Goal: Information Seeking & Learning: Learn about a topic

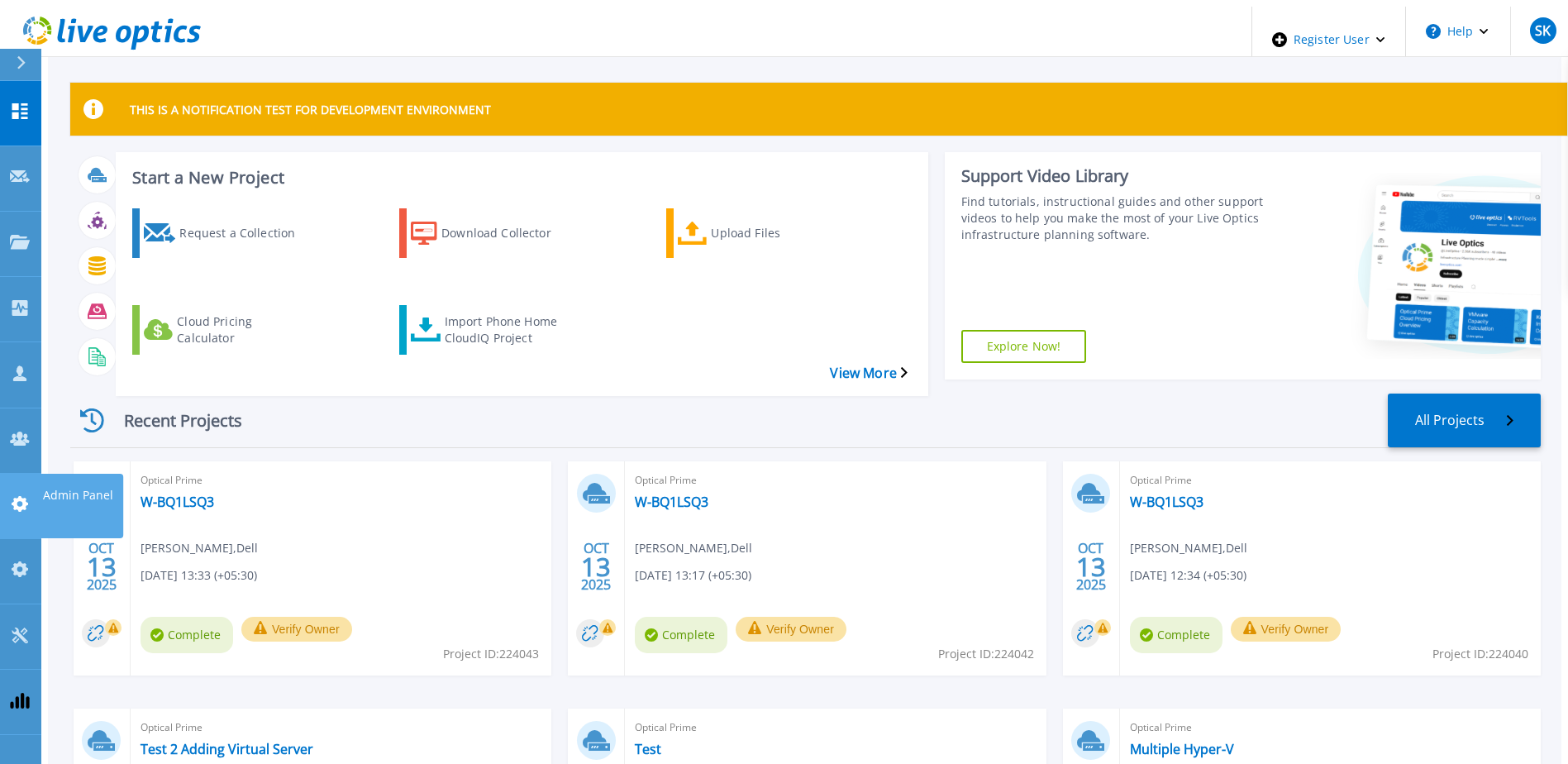
drag, startPoint x: 23, startPoint y: 346, endPoint x: 108, endPoint y: 361, distance: 86.3
click at [23, 496] on icon at bounding box center [20, 504] width 17 height 16
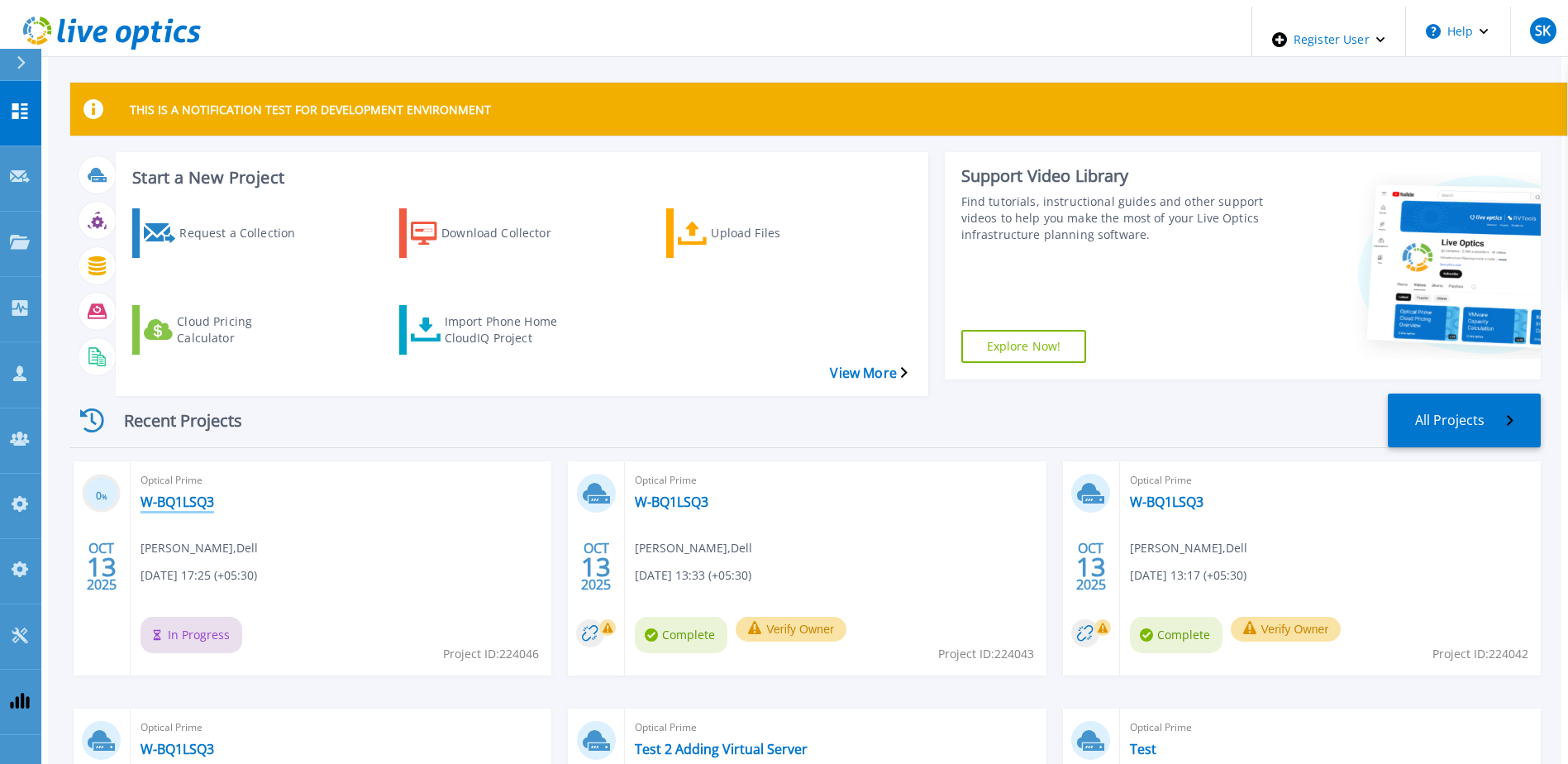
click at [178, 493] on link "W-BQ1LSQ3" at bounding box center [177, 501] width 73 height 17
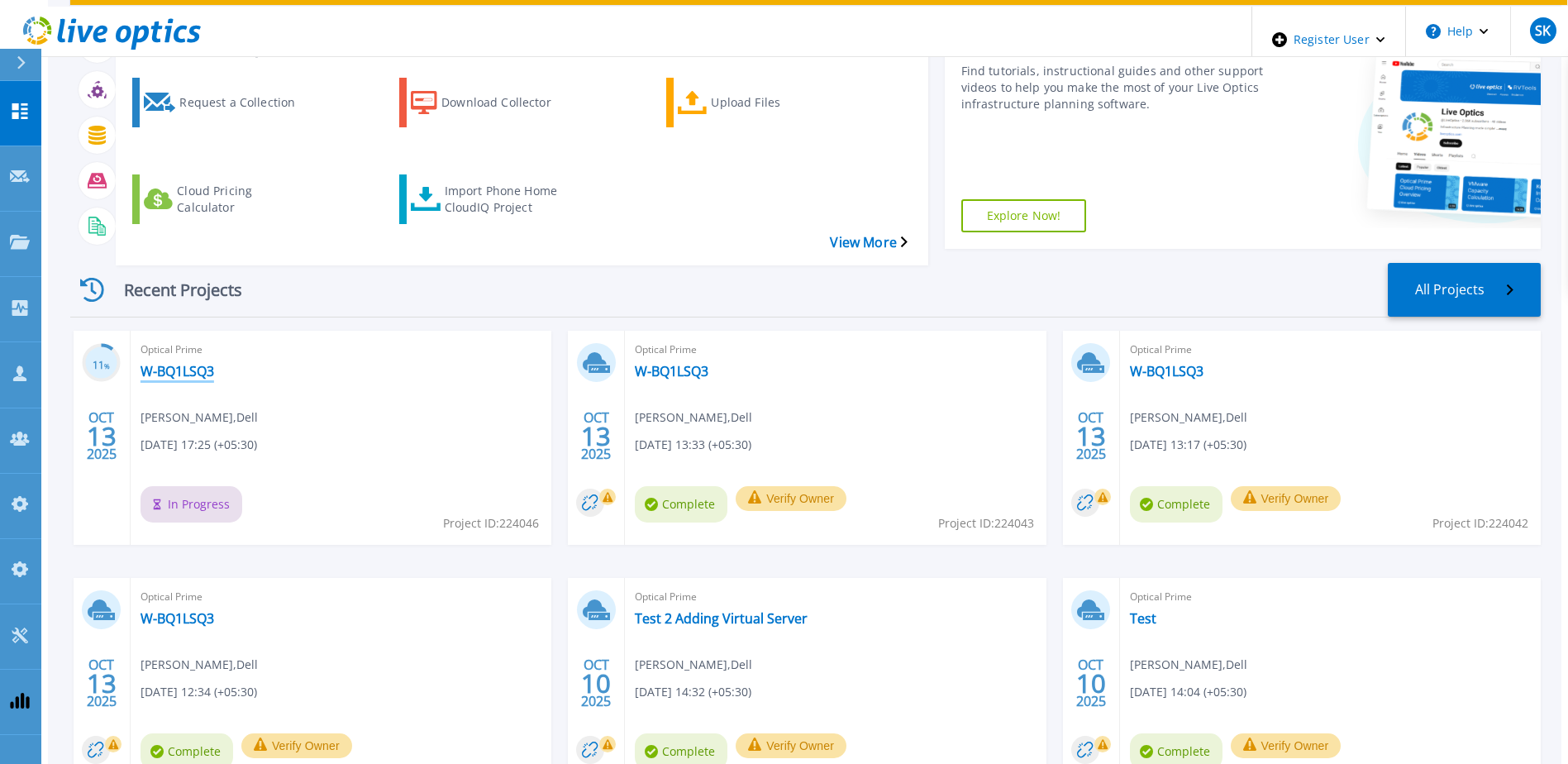
scroll to position [221, 0]
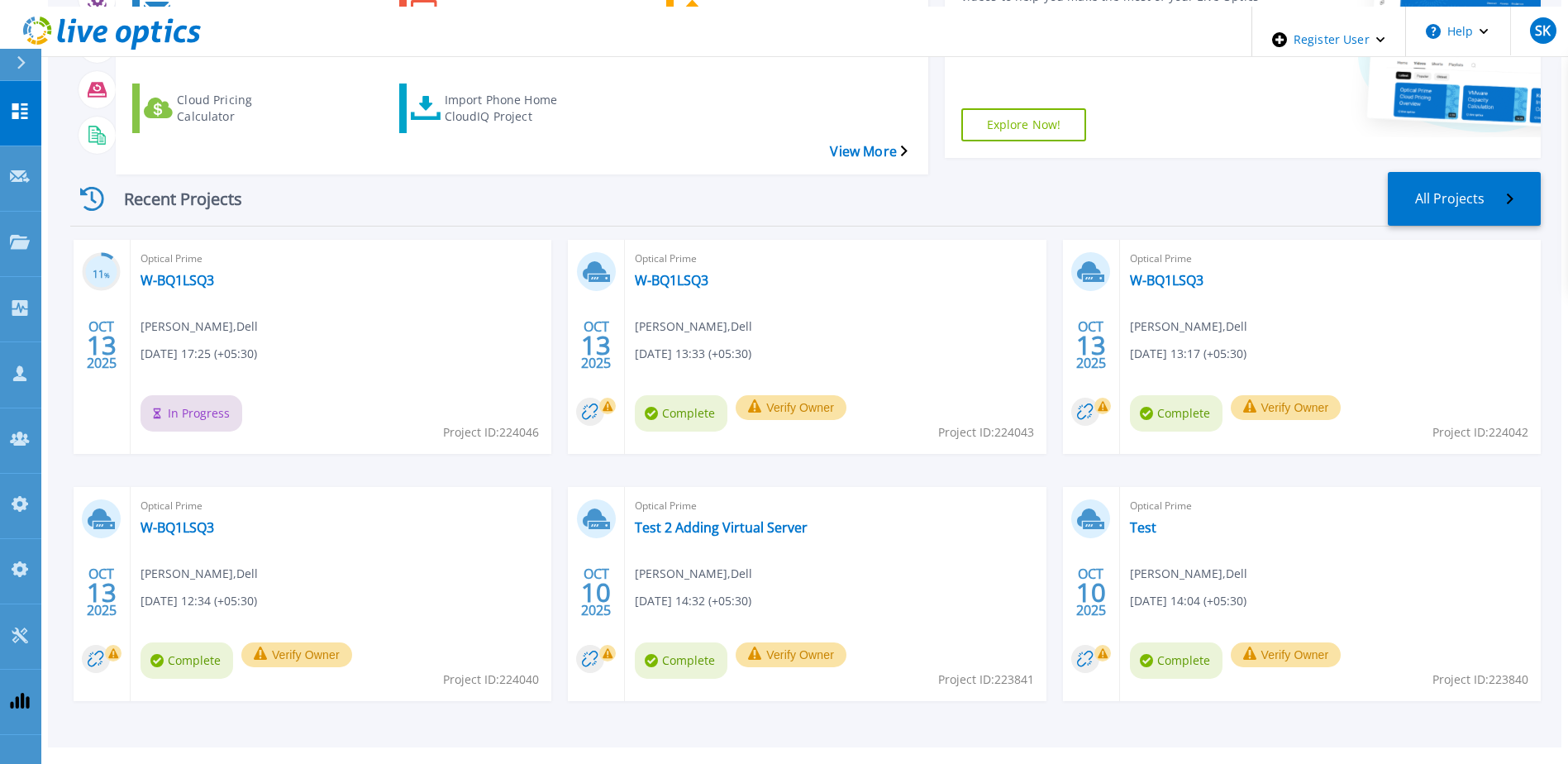
click at [758, 487] on div "Optical Prime Test 2 Adding Virtual Server Sachin Koshti , Dell 10/10/2025, 14:…" at bounding box center [835, 594] width 421 height 214
click at [751, 519] on link "Test 2 Adding Virtual Server" at bounding box center [720, 527] width 173 height 17
click at [669, 257] on div "Optical Prime W-BQ1LSQ3 Sachin Koshti , Dell 10/13/2025, 13:33 (+05:30) Complet…" at bounding box center [835, 347] width 421 height 214
click at [668, 272] on link "W-BQ1LSQ3" at bounding box center [671, 280] width 73 height 17
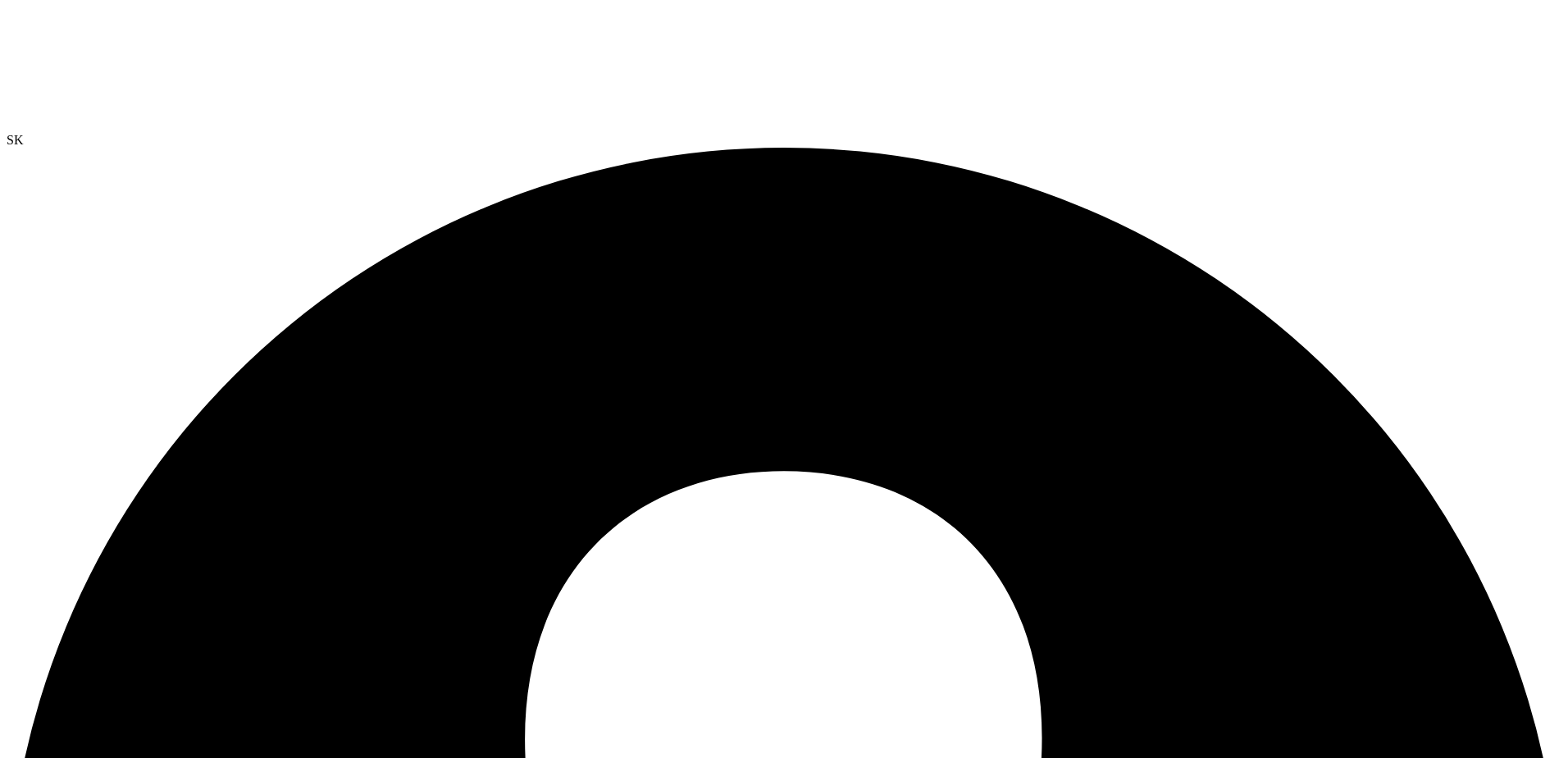
drag, startPoint x: 328, startPoint y: 93, endPoint x: 330, endPoint y: 103, distance: 10.2
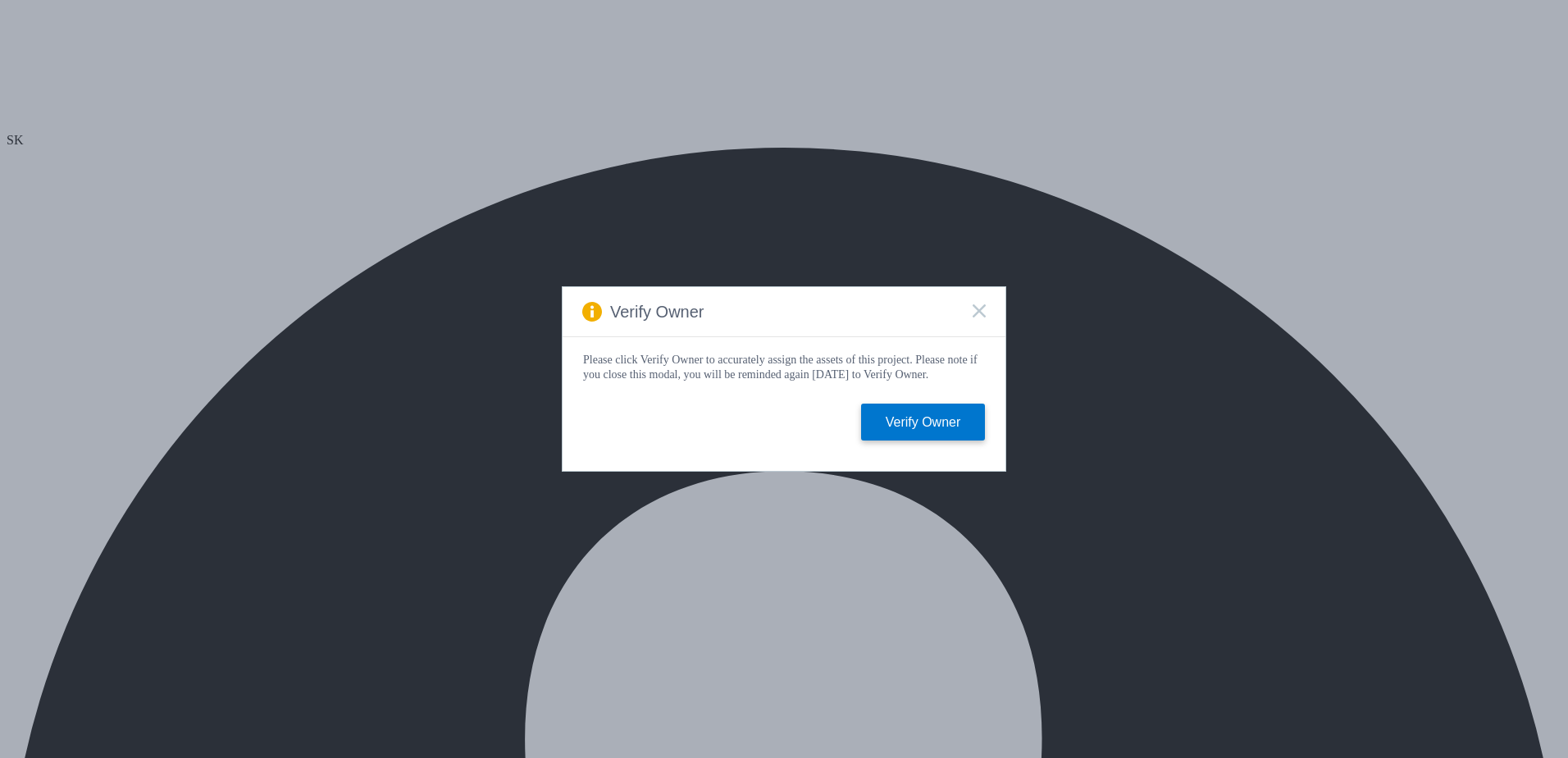
select select "USD"
click at [977, 305] on rect at bounding box center [979, 310] width 14 height 14
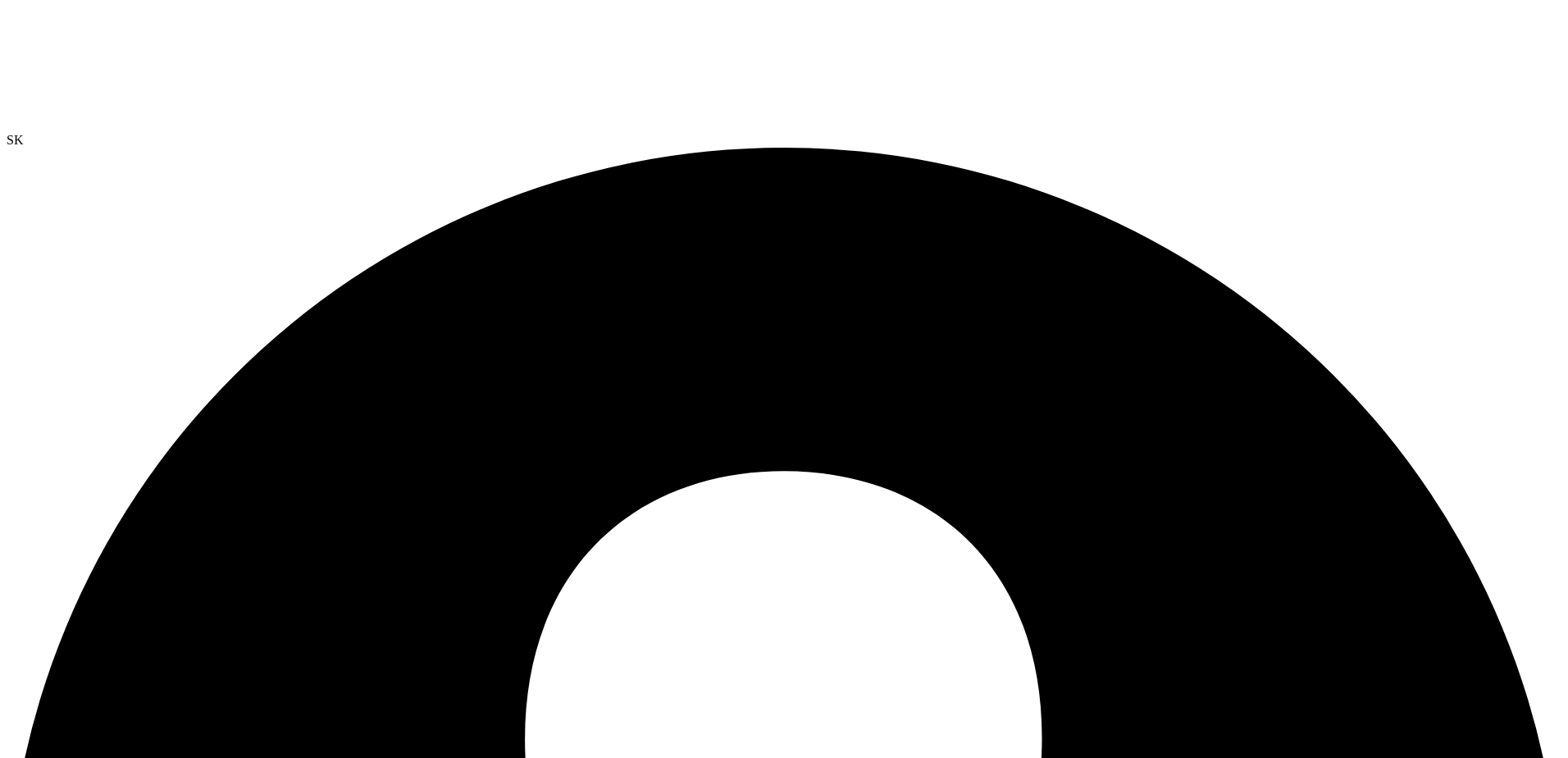
drag, startPoint x: 461, startPoint y: 222, endPoint x: 672, endPoint y: 226, distance: 211.0
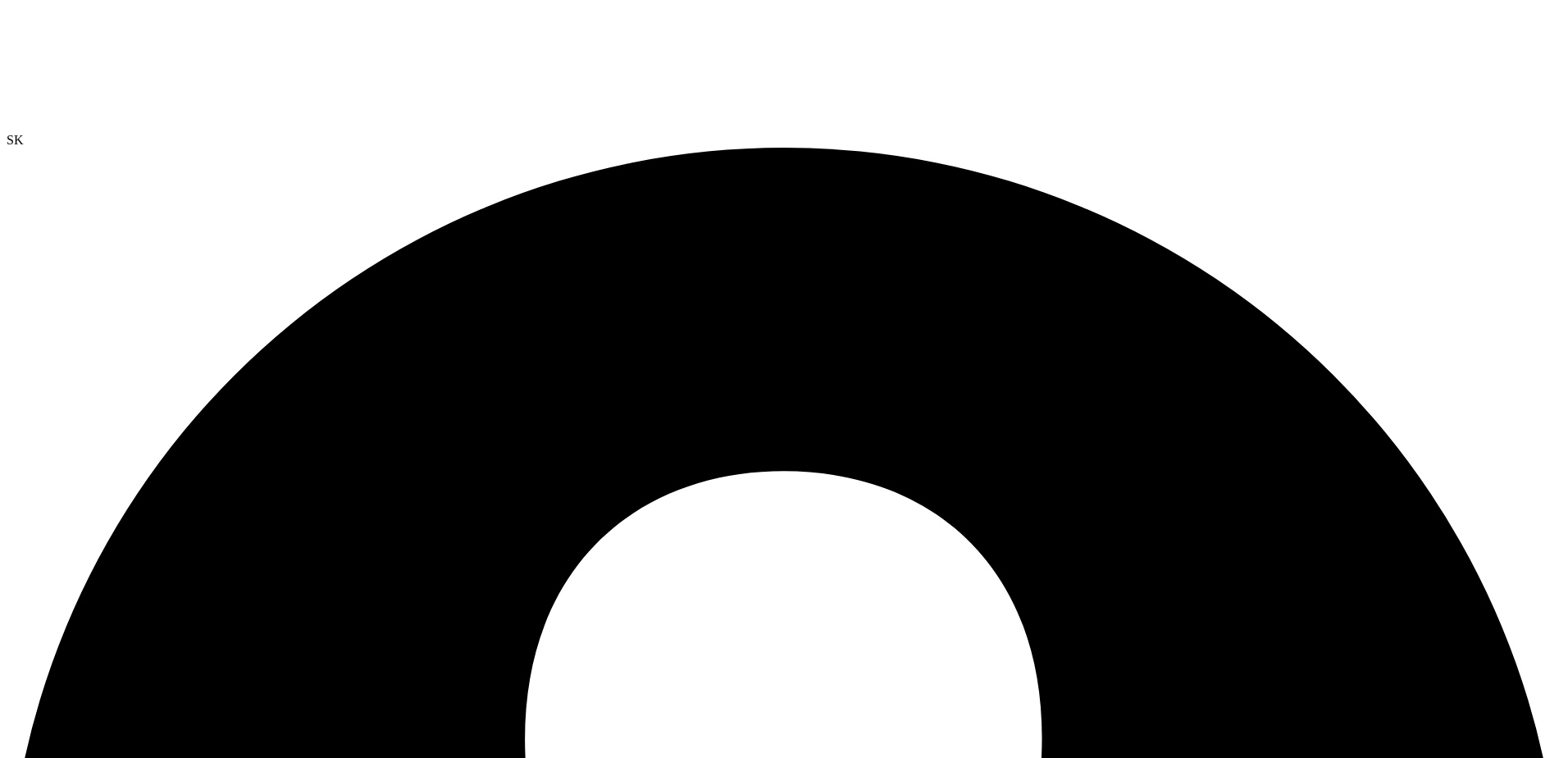
drag, startPoint x: 436, startPoint y: 309, endPoint x: 450, endPoint y: 337, distance: 31.3
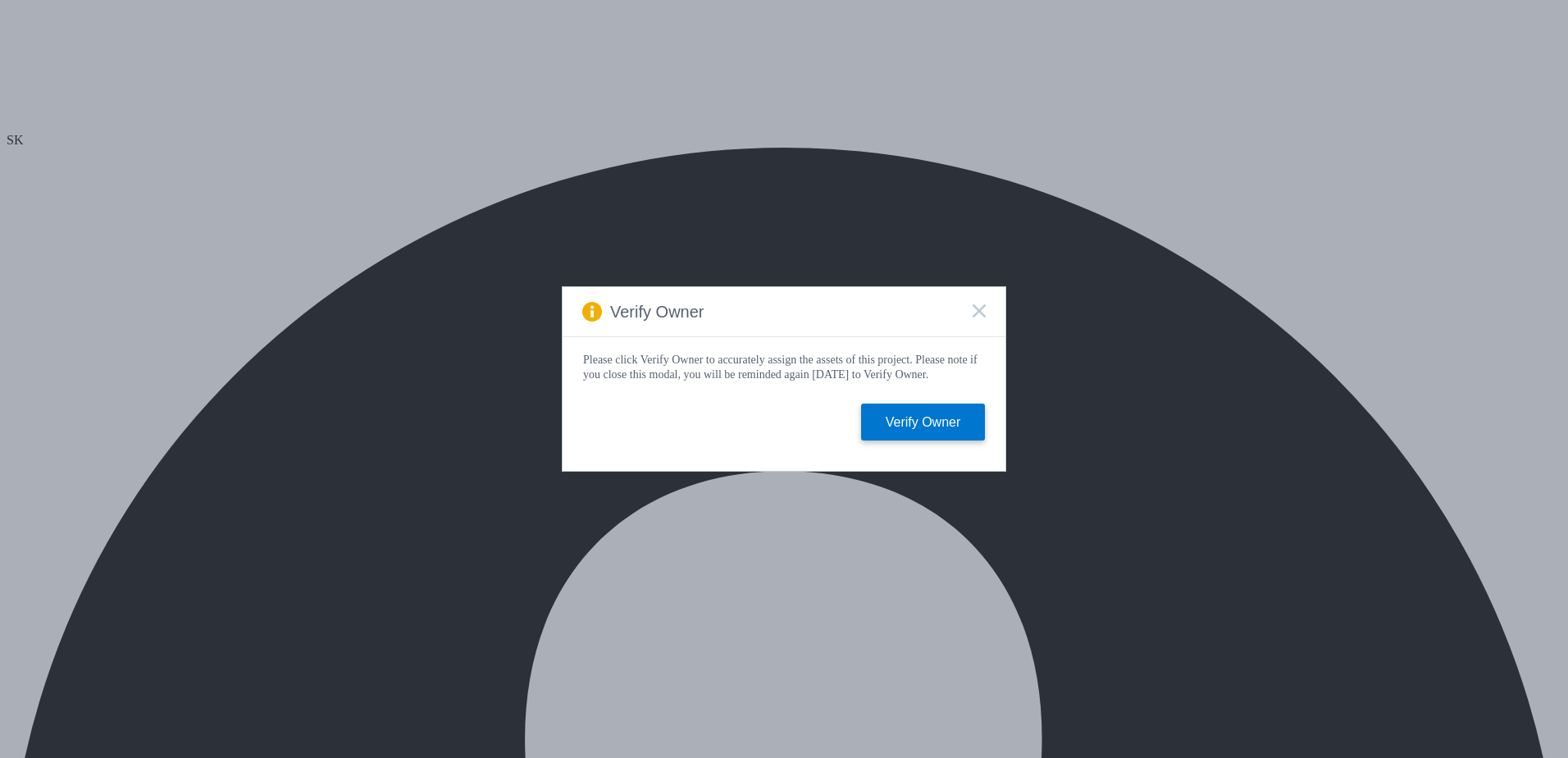
click at [976, 296] on div "Verify Owner" at bounding box center [784, 312] width 443 height 50
click at [977, 306] on icon at bounding box center [979, 310] width 13 height 13
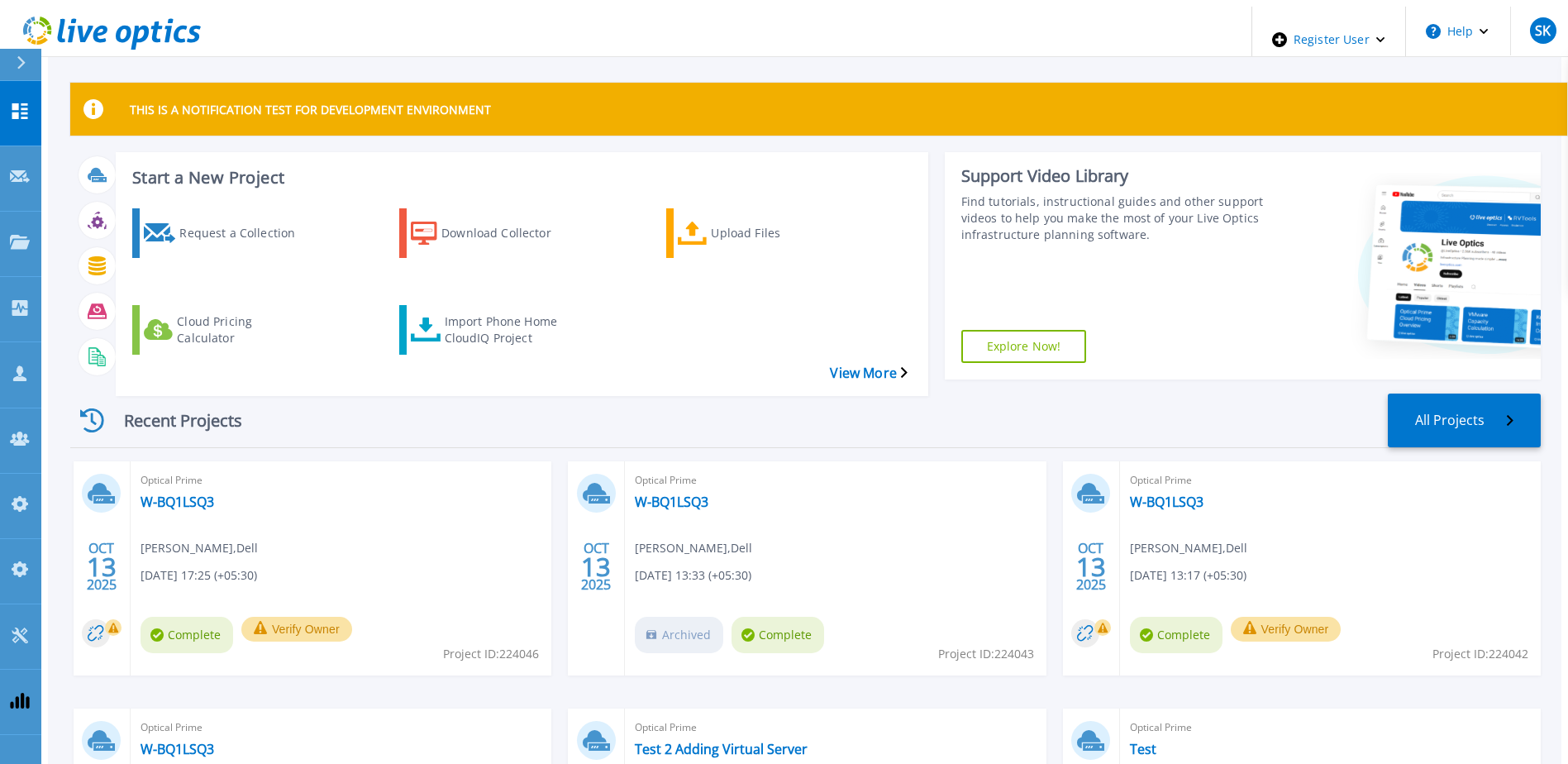
click at [907, 102] on div "THIS IS A NOTIFICATION TEST FOR DEVELOPMENT ENVIRONMENT" at bounding box center [818, 110] width 1497 height 53
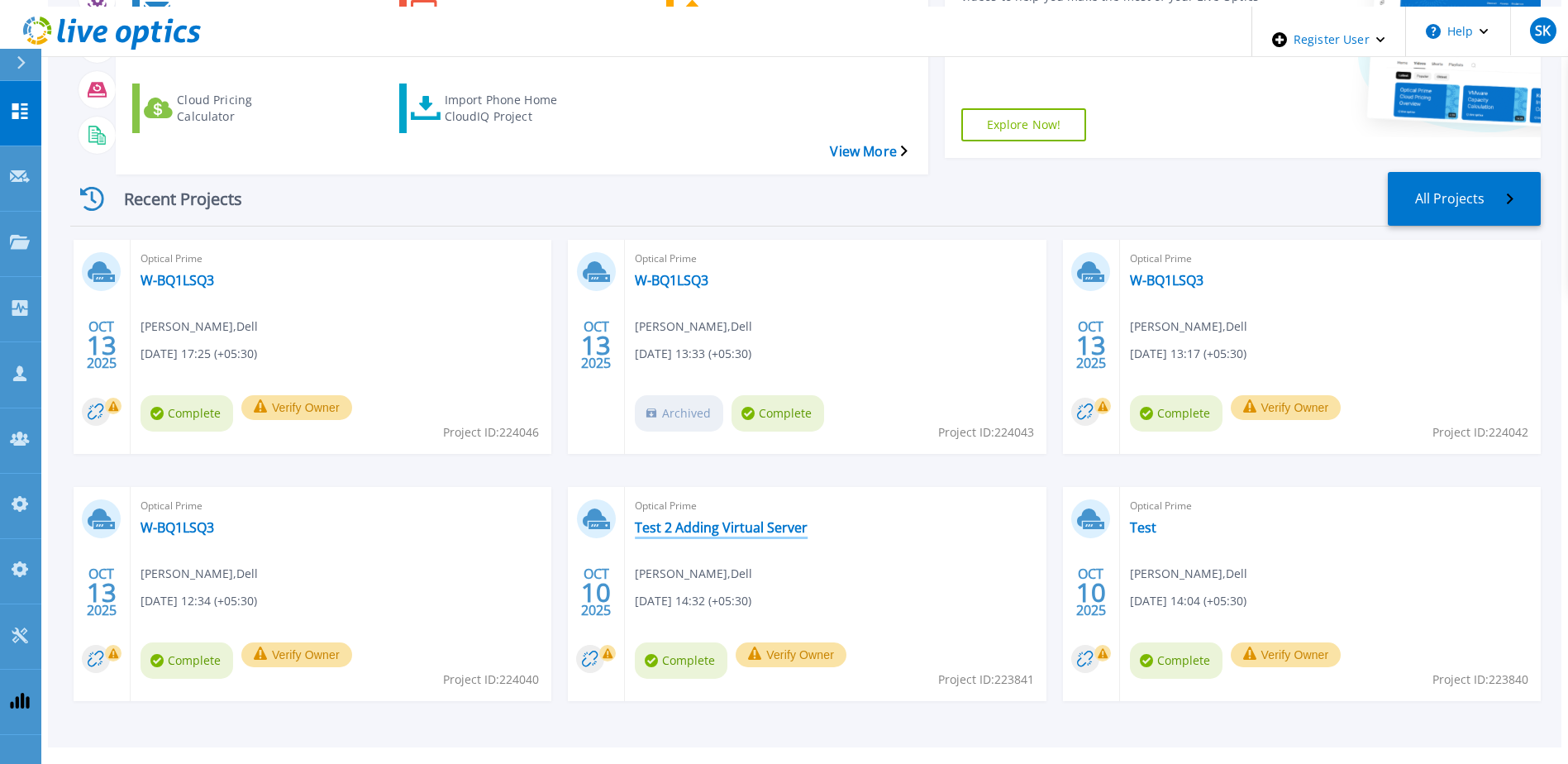
click at [719, 519] on link "Test 2 Adding Virtual Server" at bounding box center [720, 527] width 173 height 17
click at [760, 519] on link "Test 2 Adding Virtual Server" at bounding box center [720, 527] width 173 height 17
click at [25, 496] on icon at bounding box center [20, 504] width 17 height 16
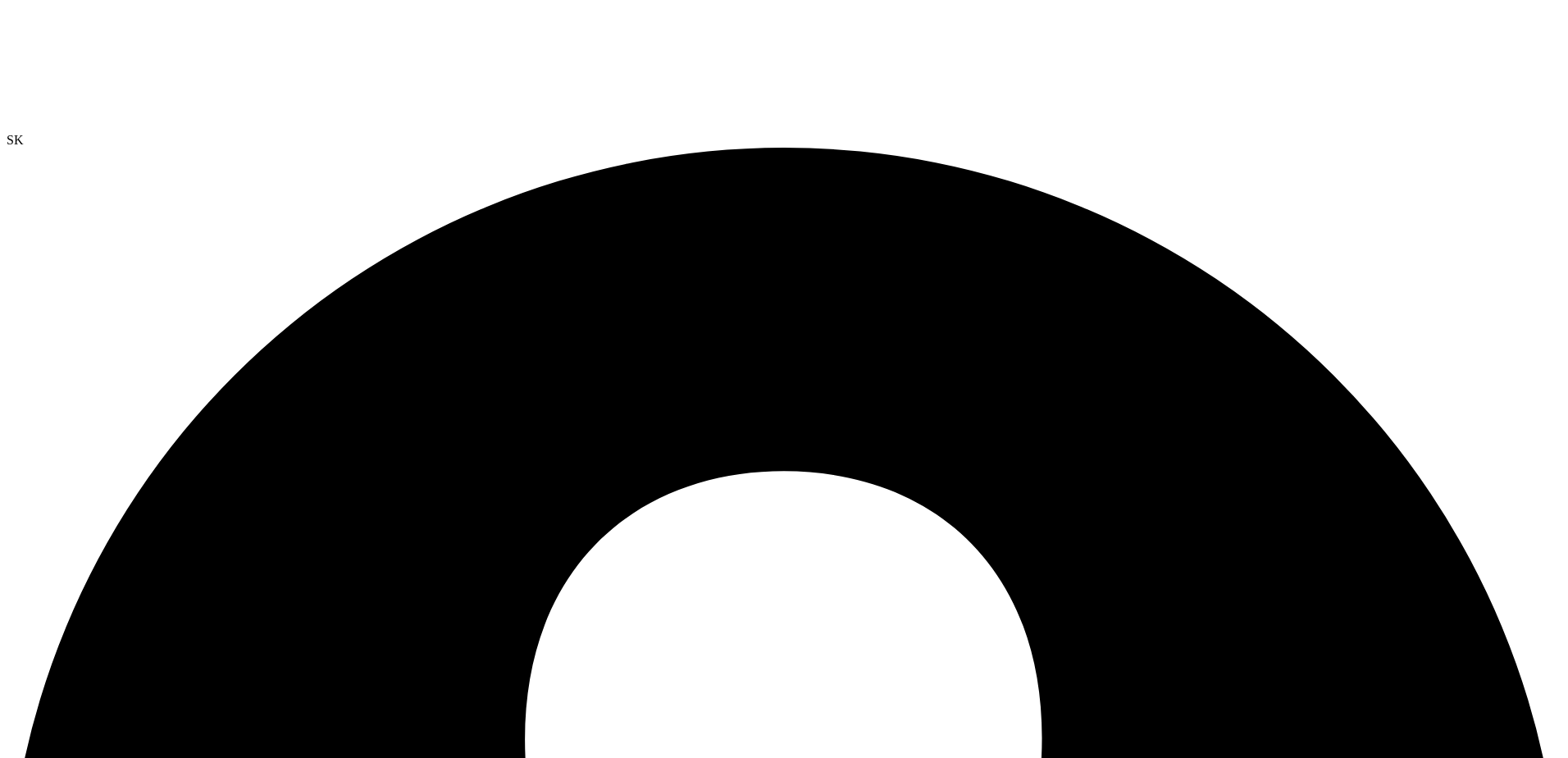
radio input "true"
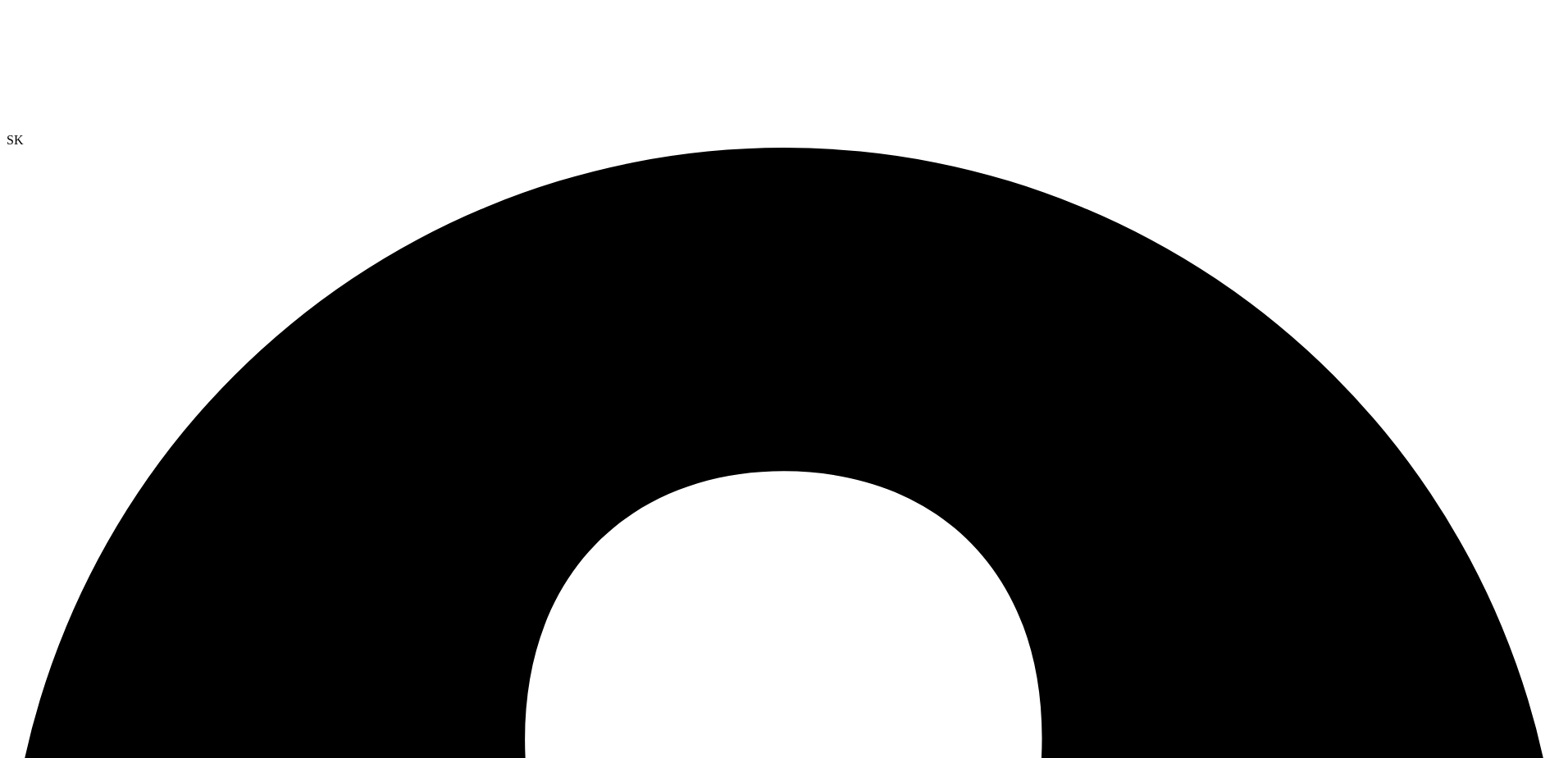
radio input "true"
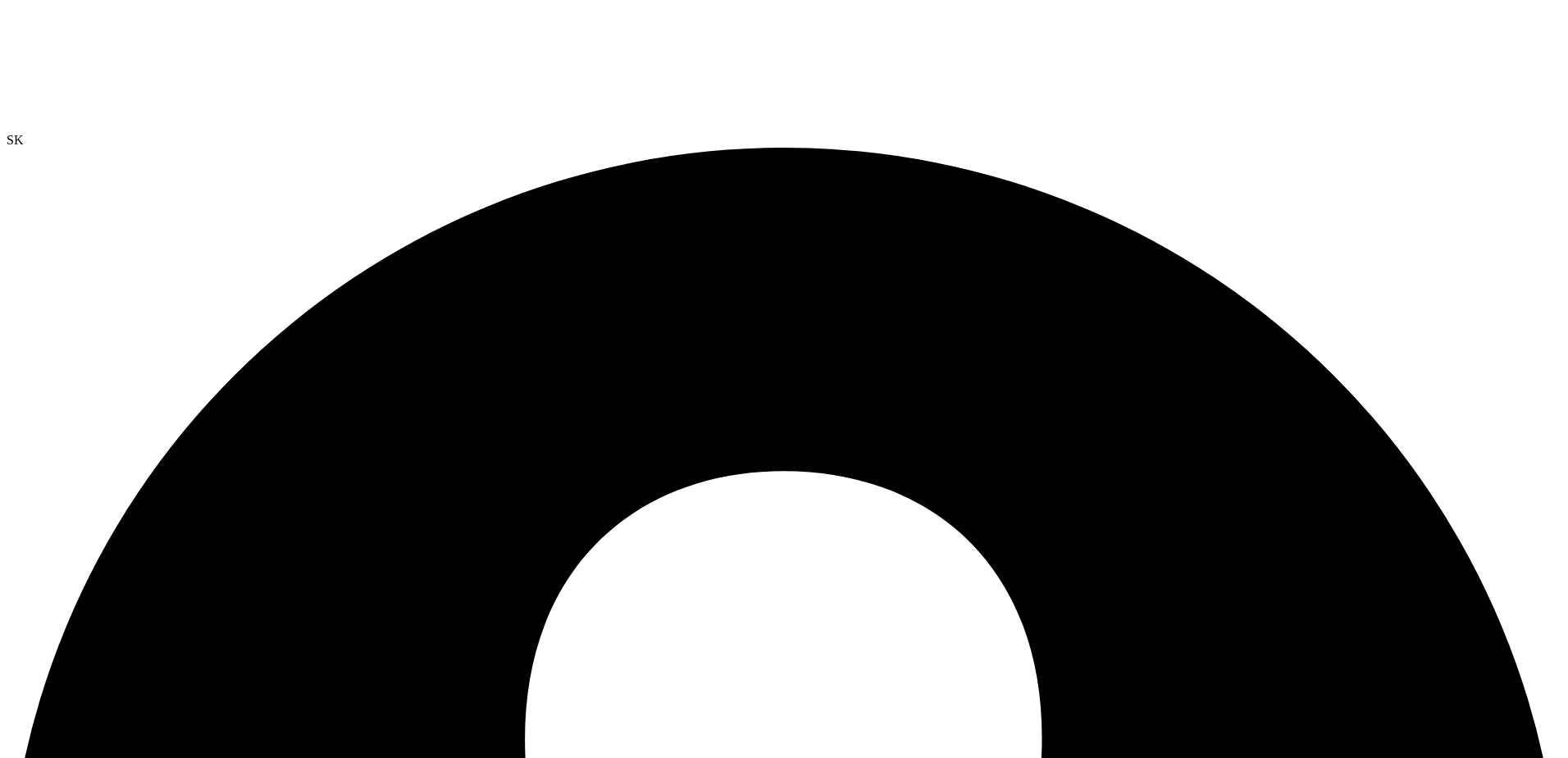
radio input "true"
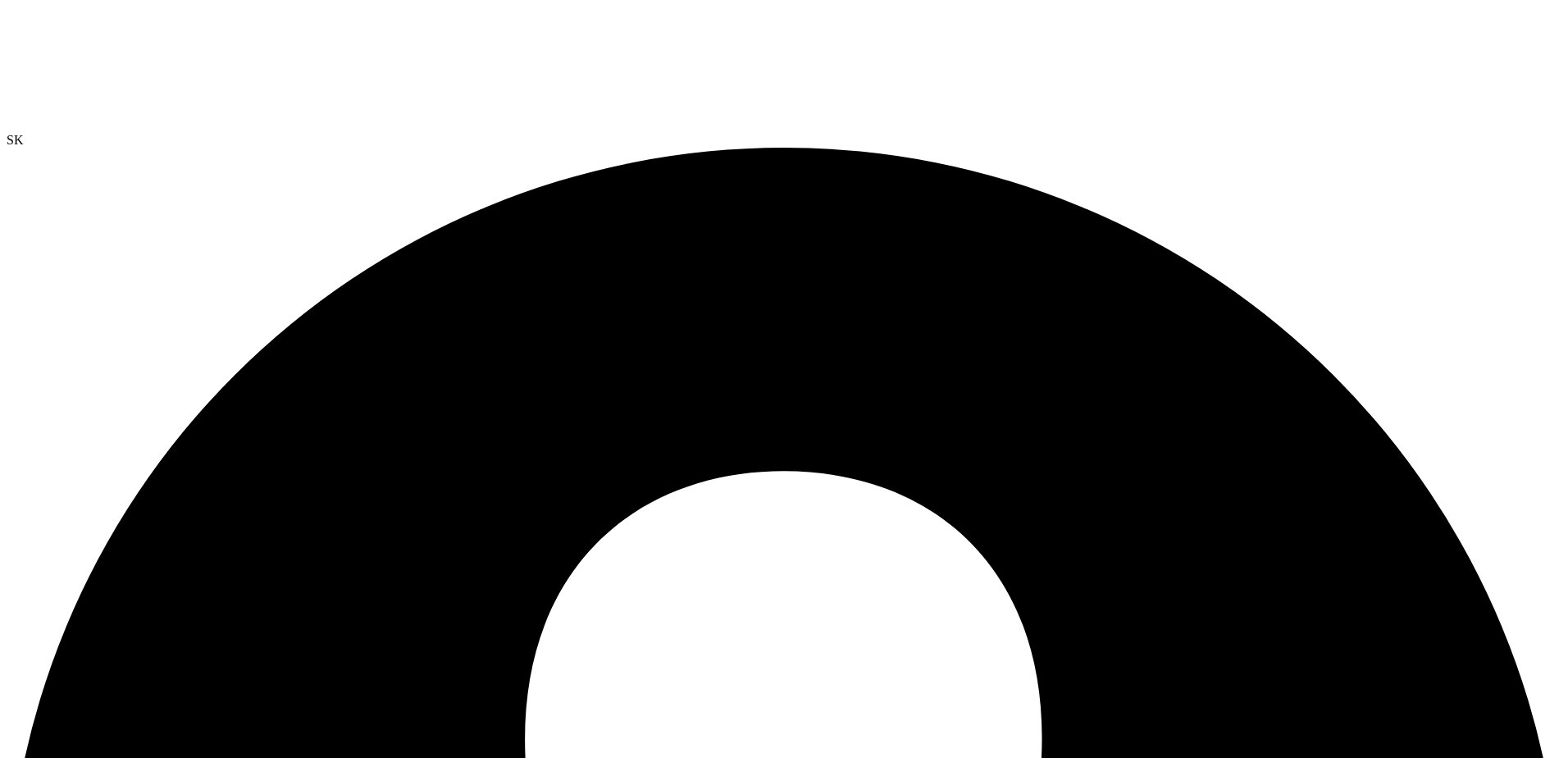
radio input "true"
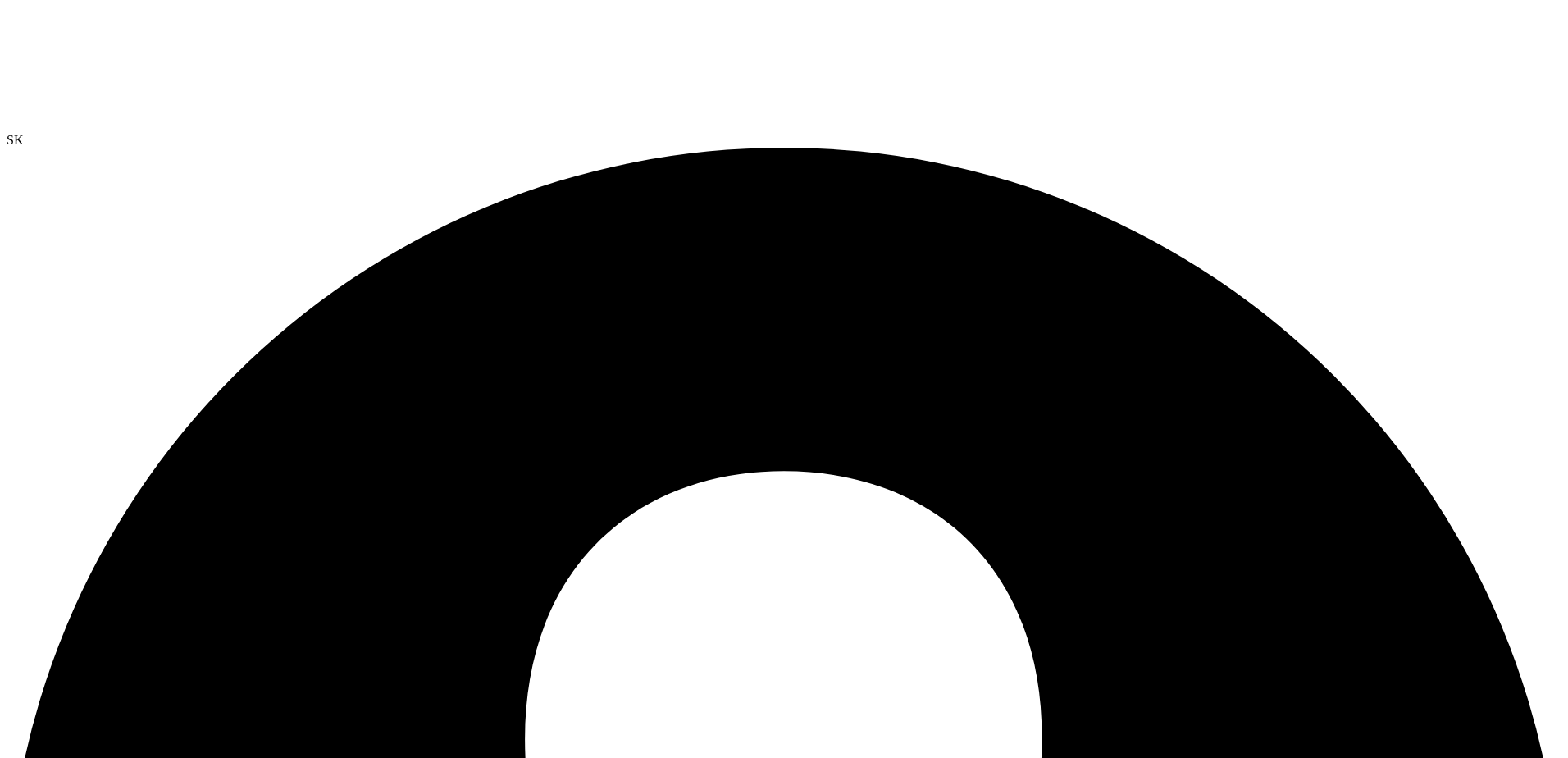
radio input "true"
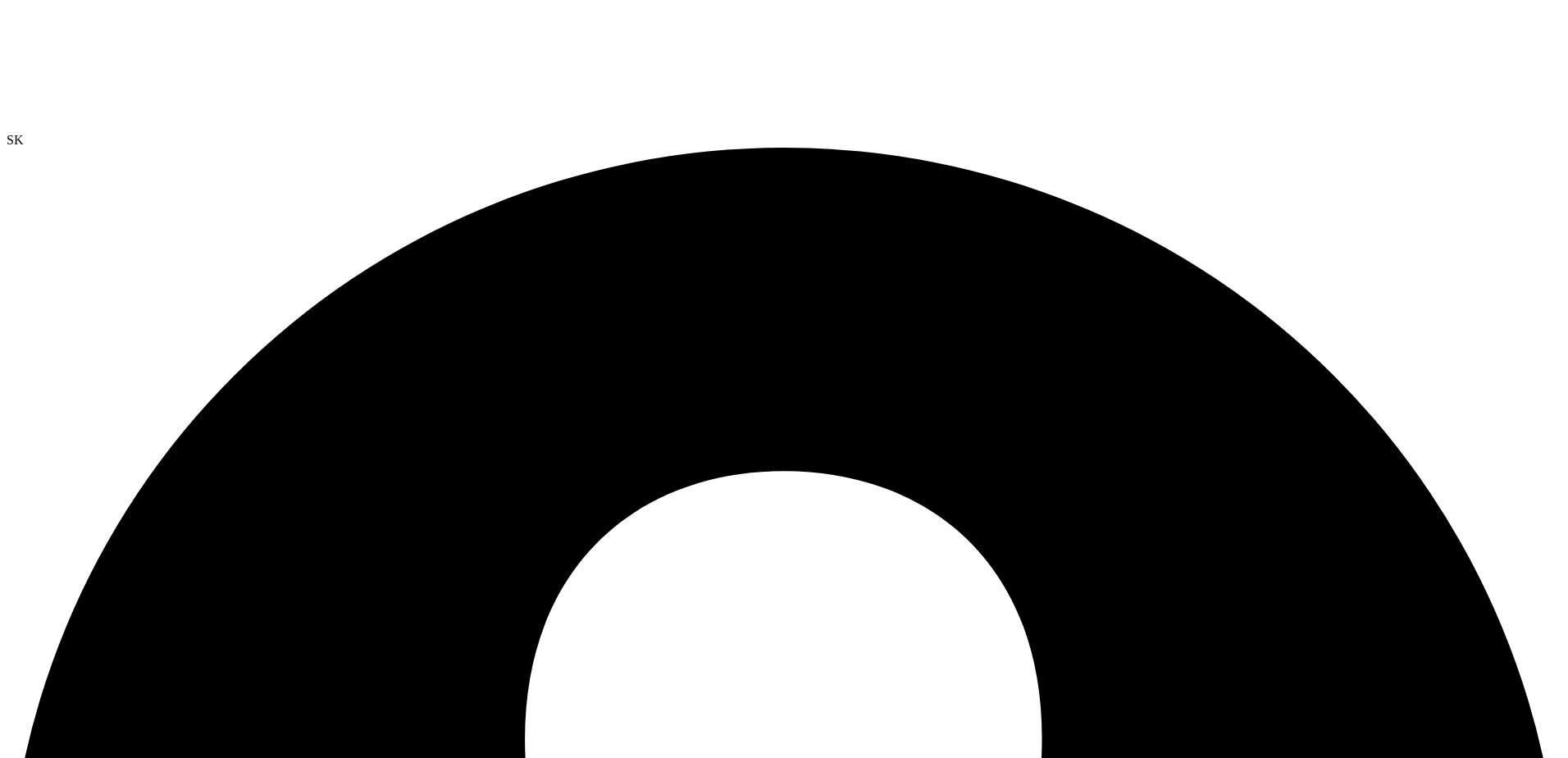
radio input "false"
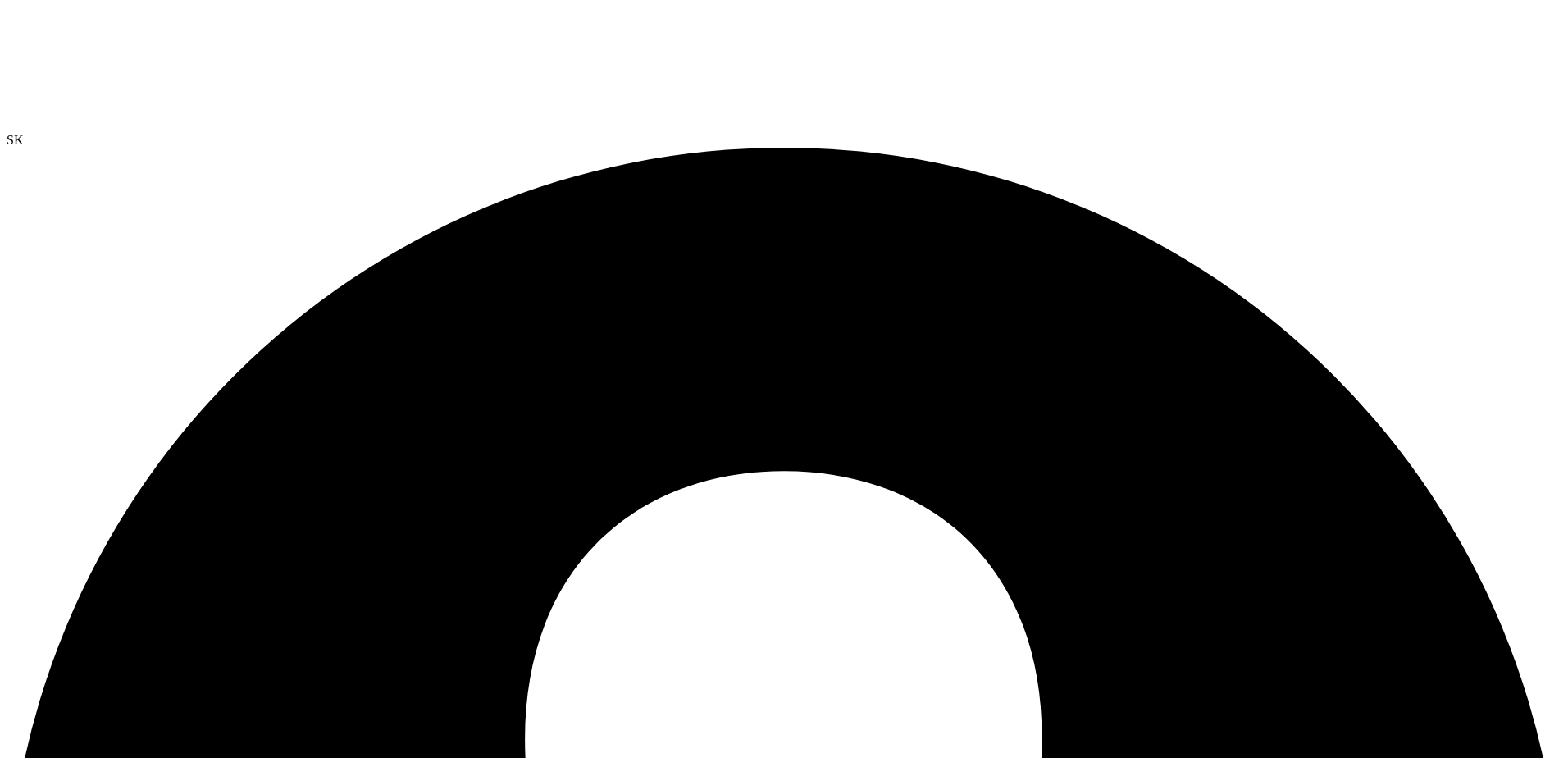
drag, startPoint x: 382, startPoint y: 175, endPoint x: 489, endPoint y: 191, distance: 108.2
copy span "WS2019VM-XEN"
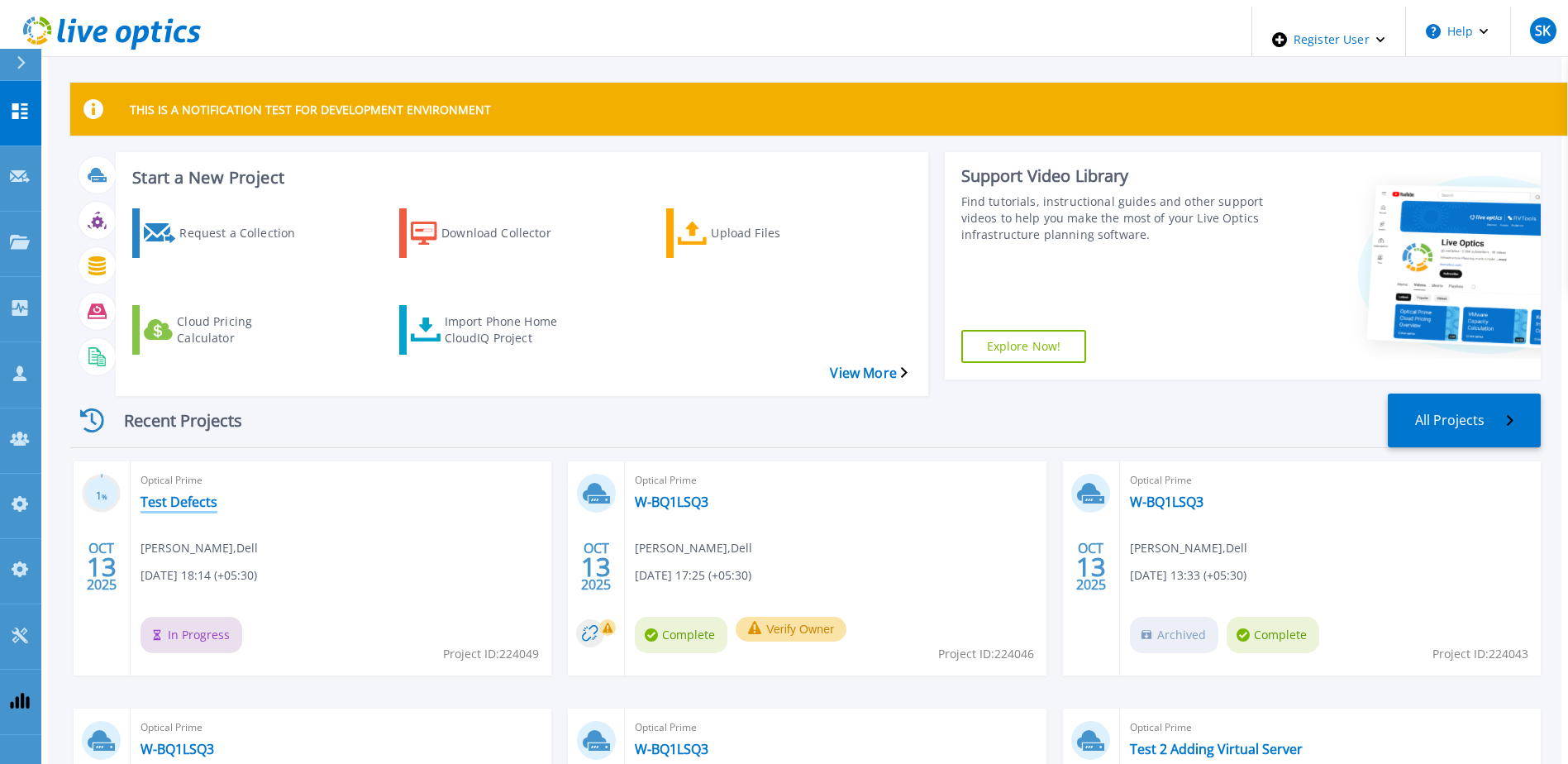
click at [190, 493] on link "Test Defects" at bounding box center [179, 501] width 77 height 17
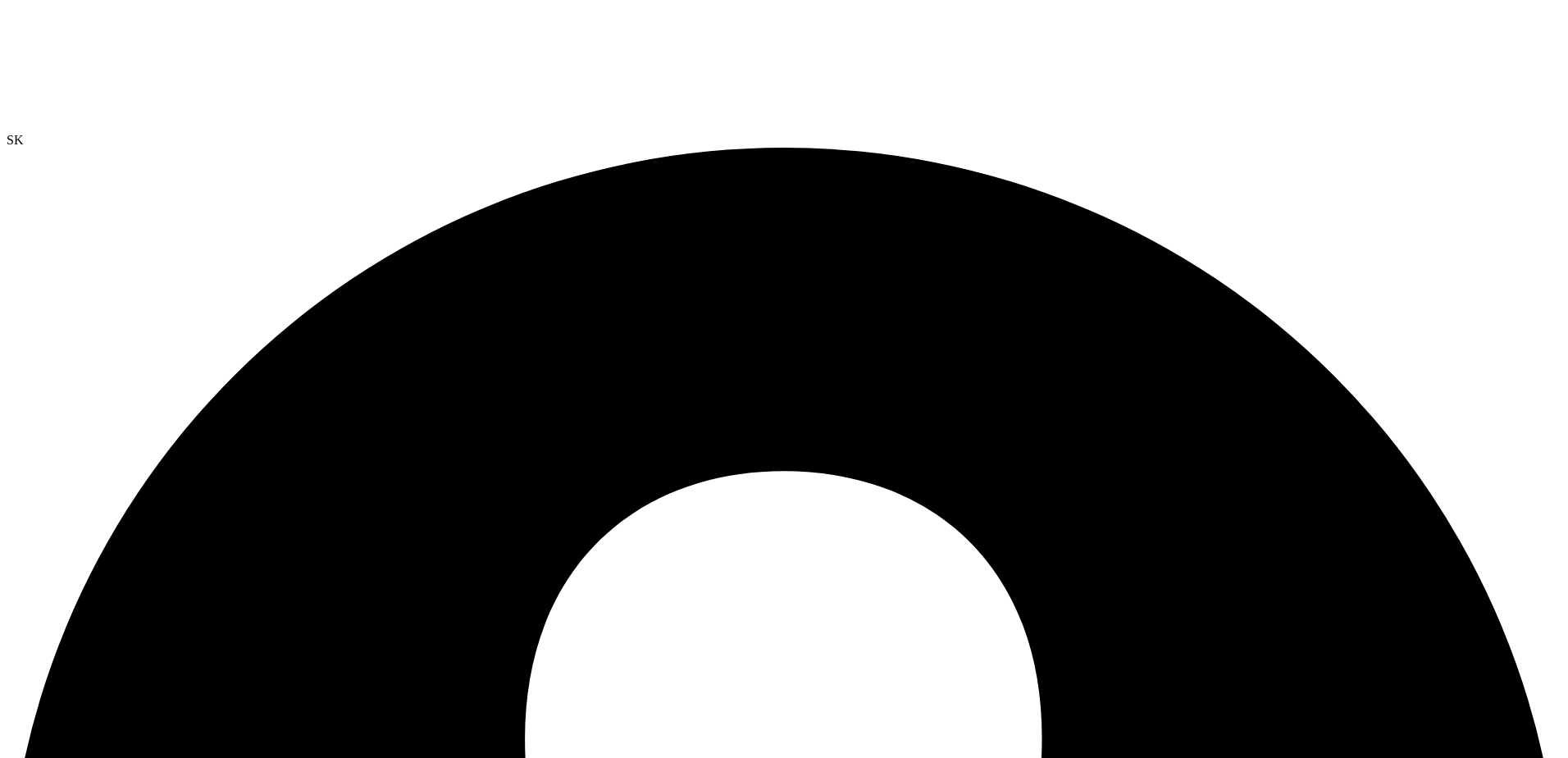
radio input "true"
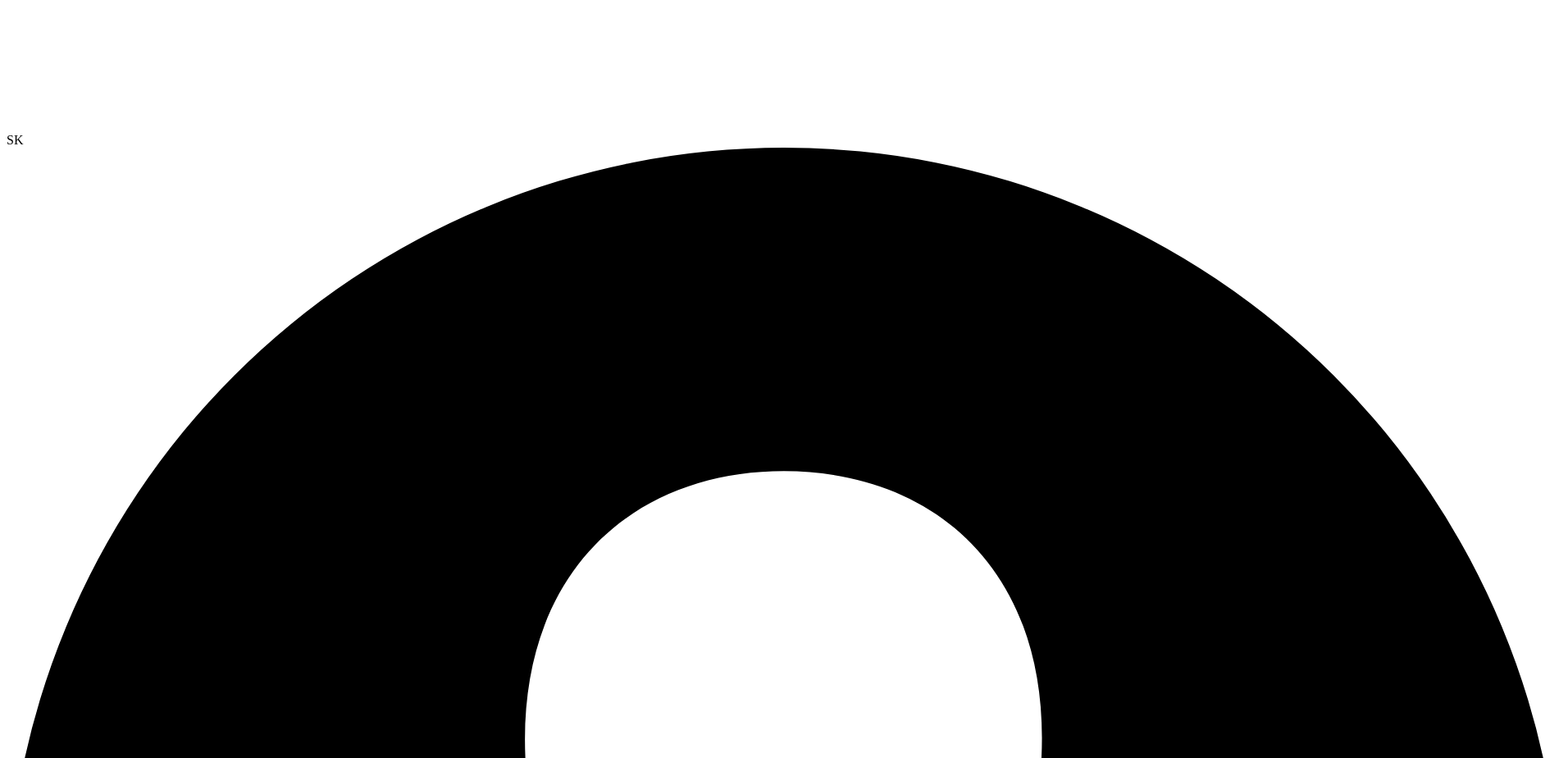
radio input "true"
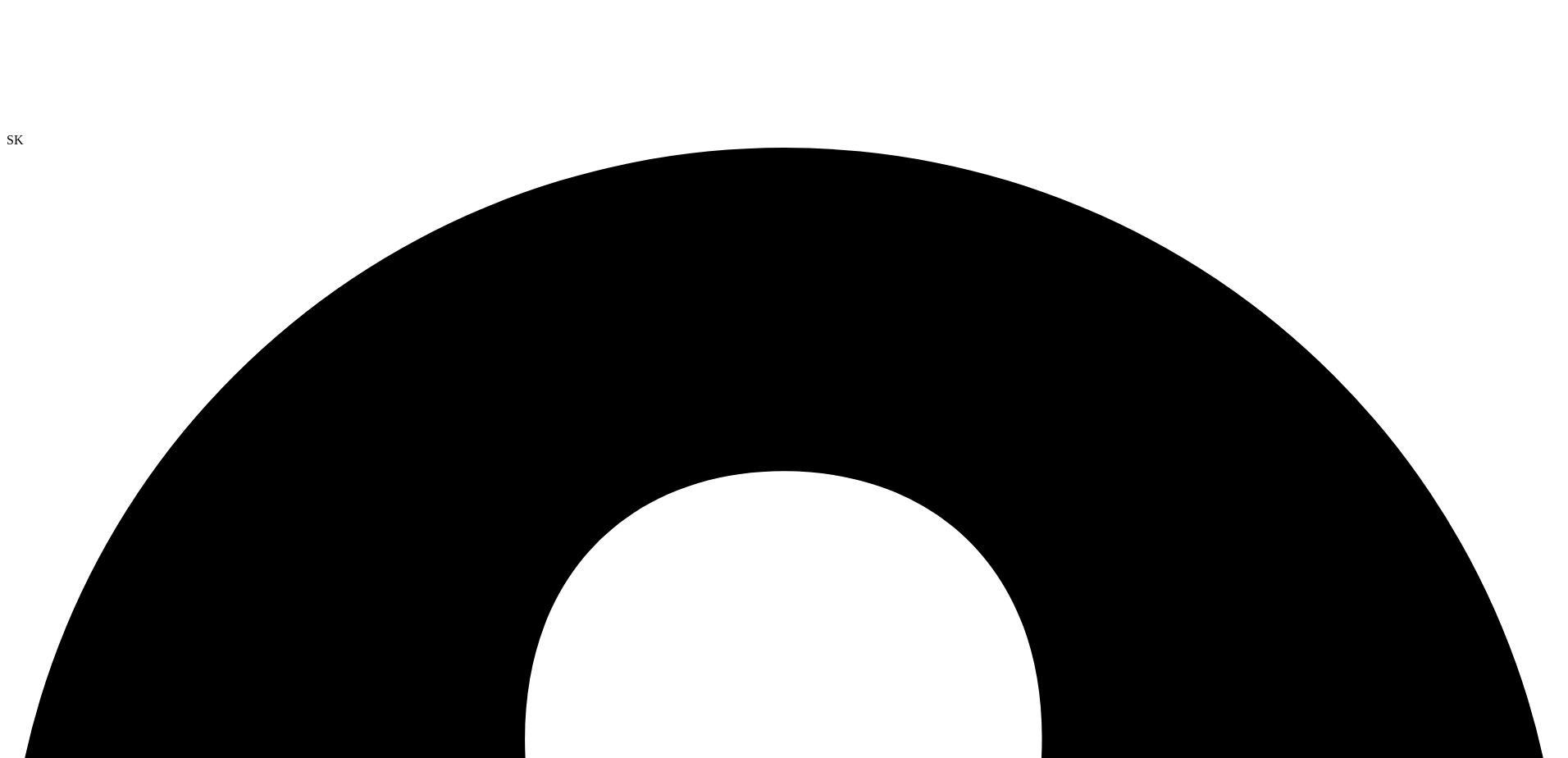
radio input "true"
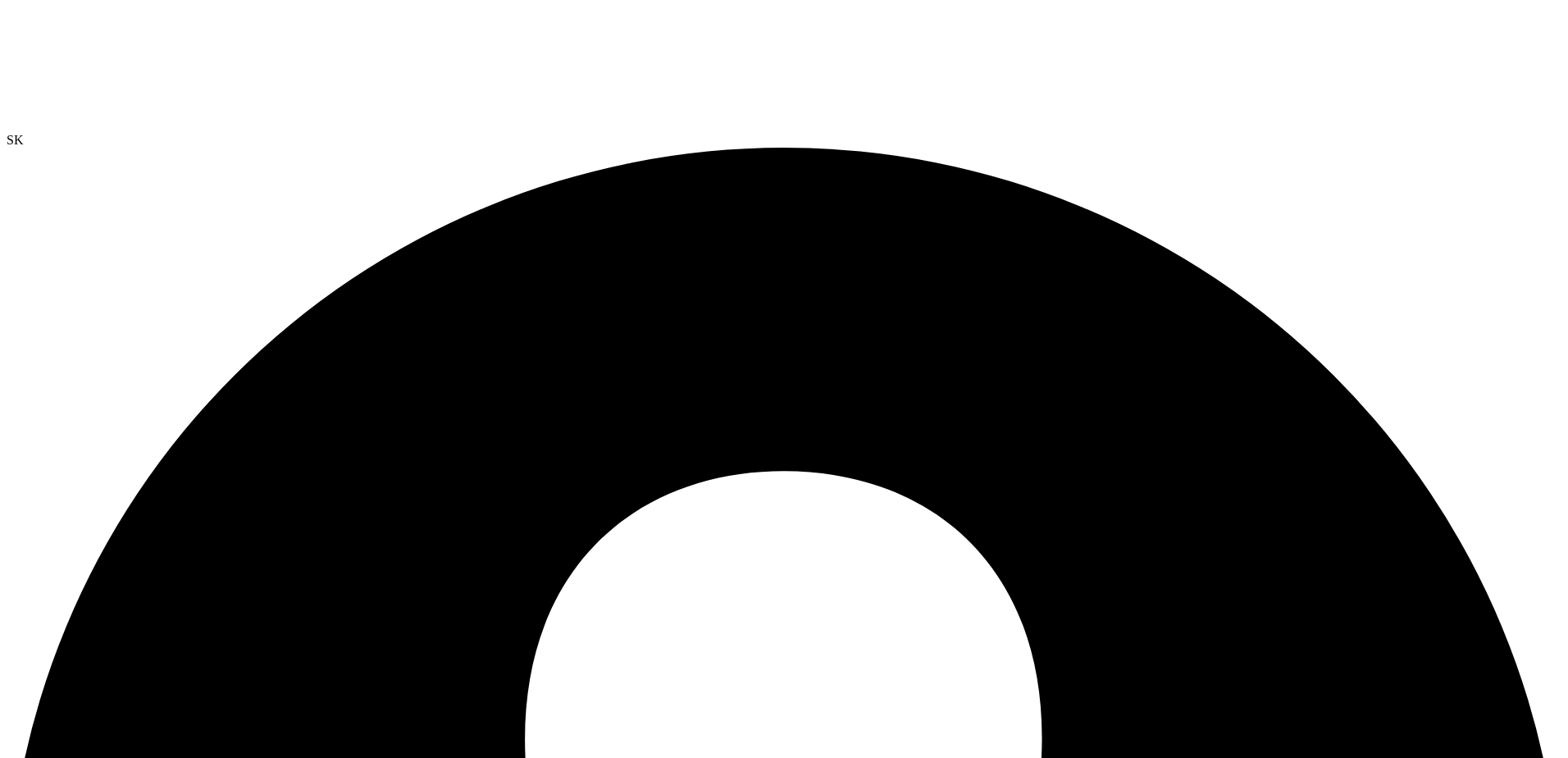
radio input "true"
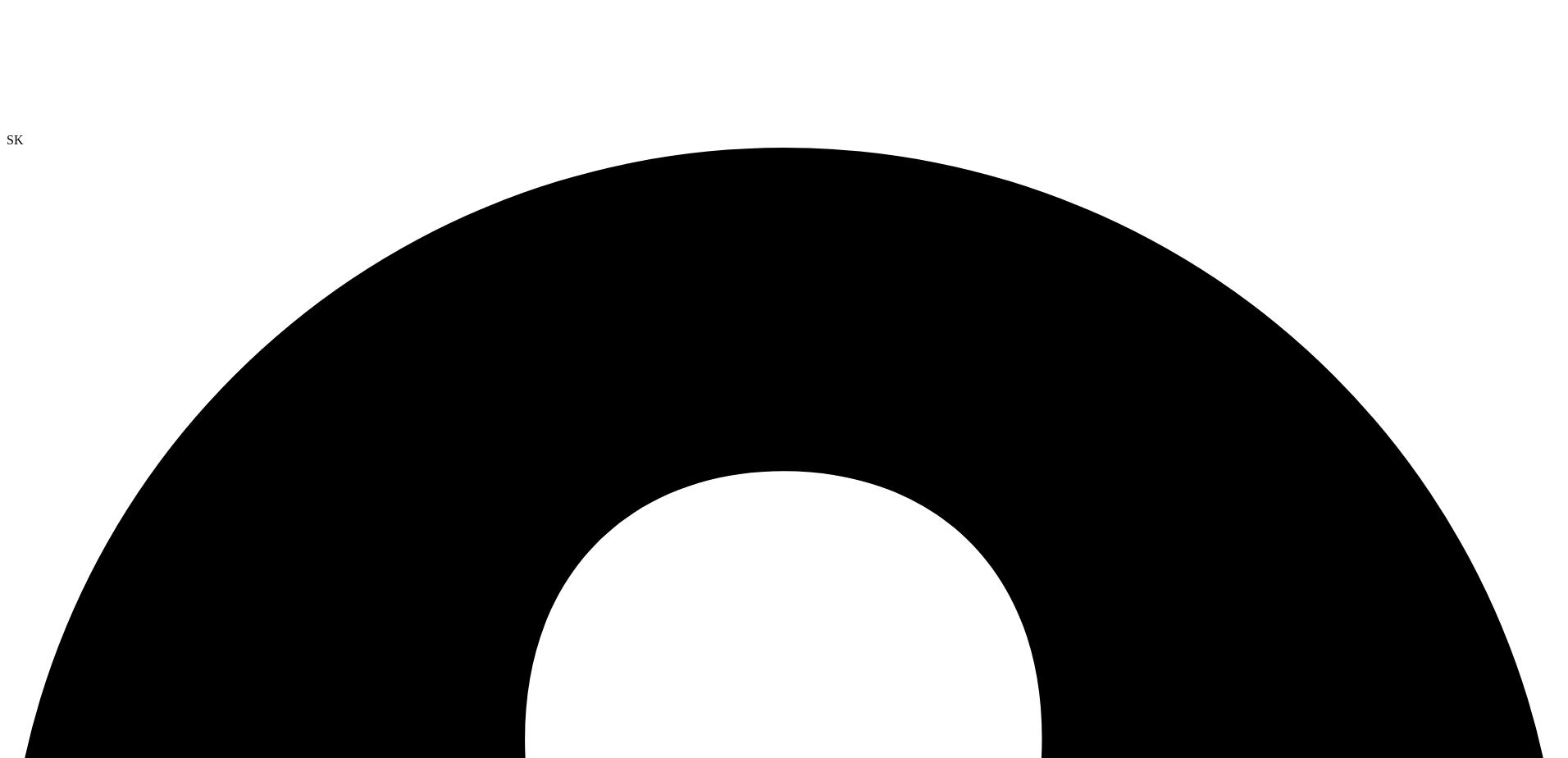
radio input "true"
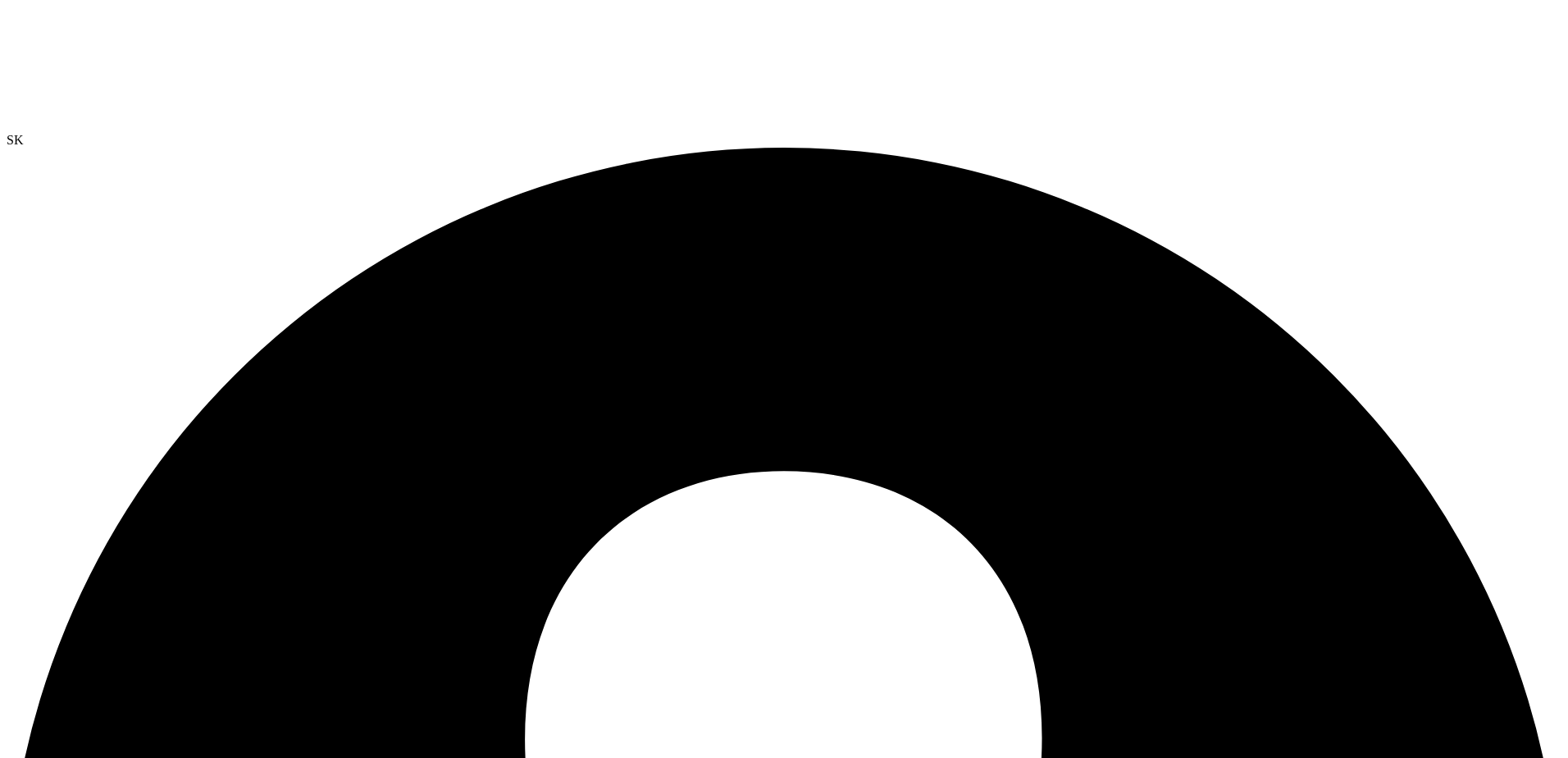
radio input "true"
radio input "false"
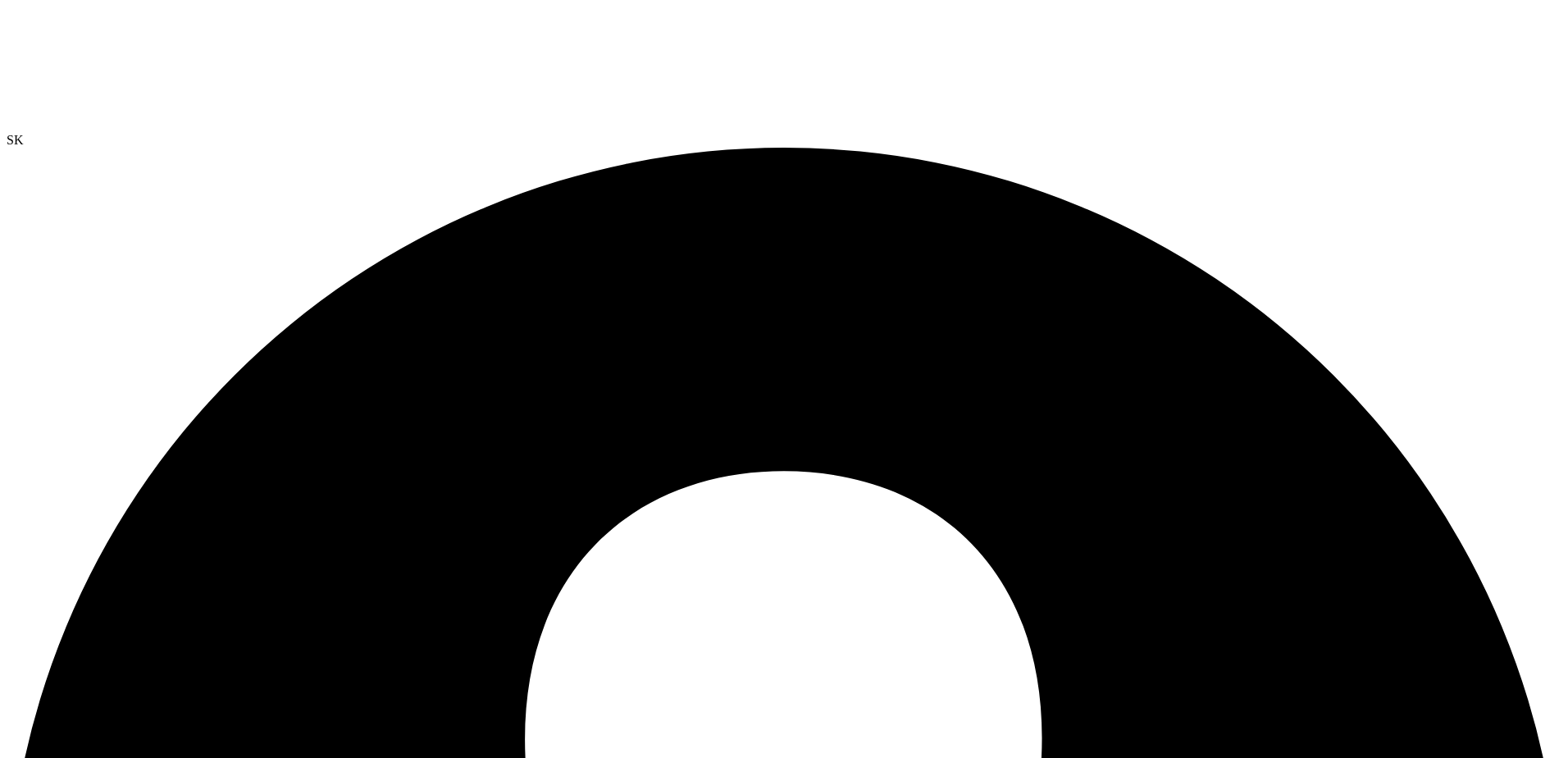
click at [94, 53] on div at bounding box center [784, 70] width 1555 height 126
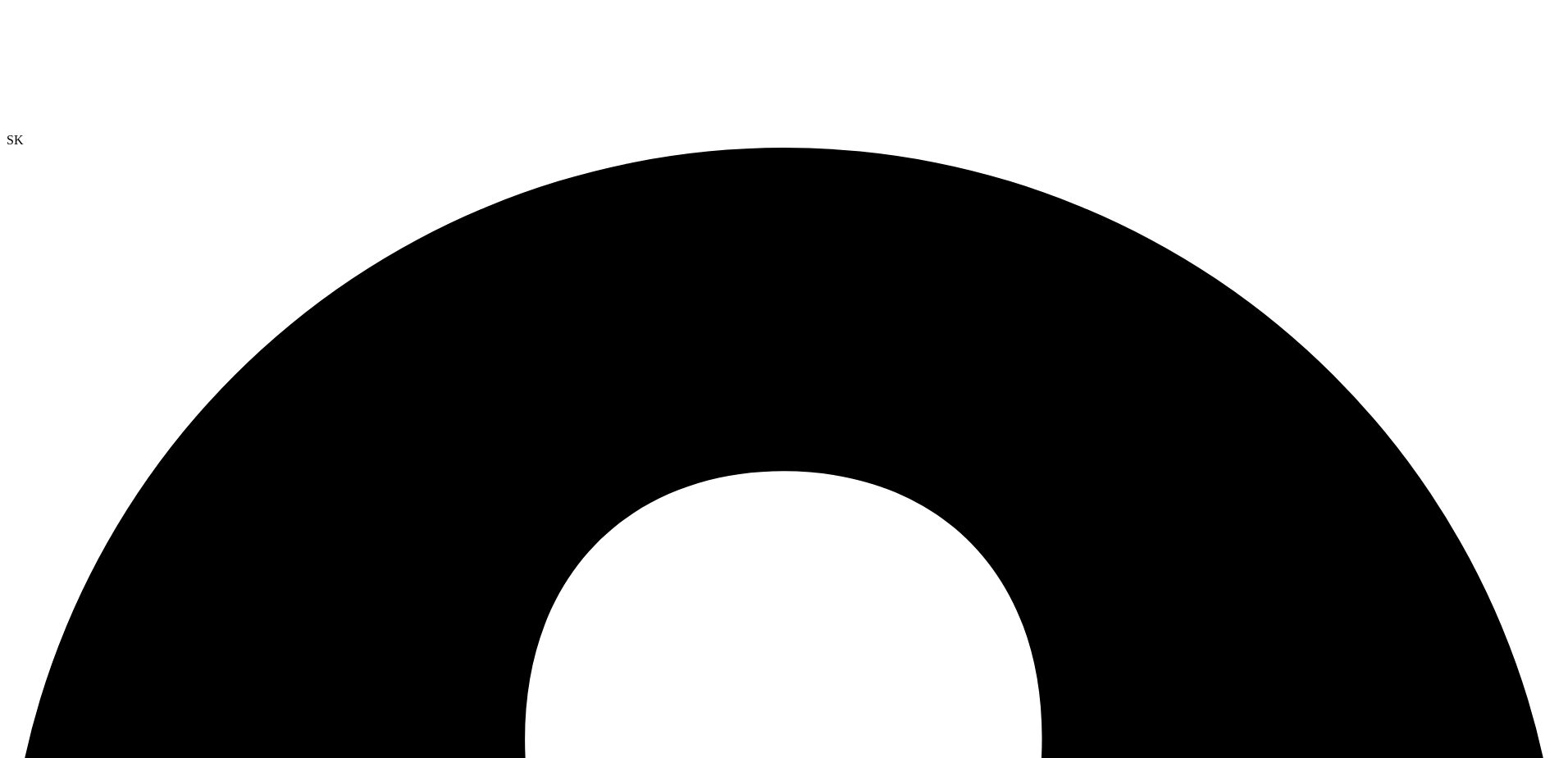
radio input "true"
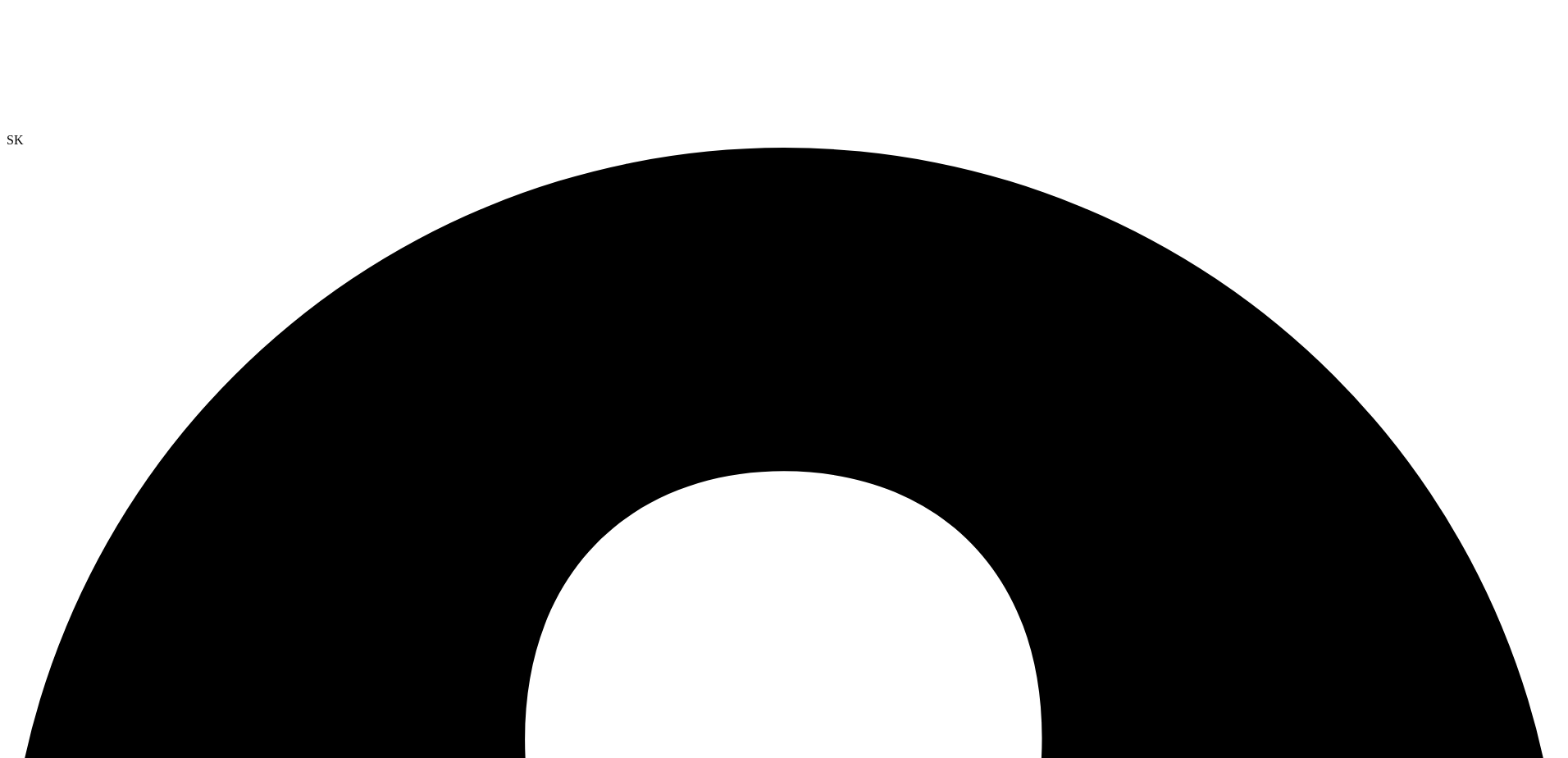
radio input "true"
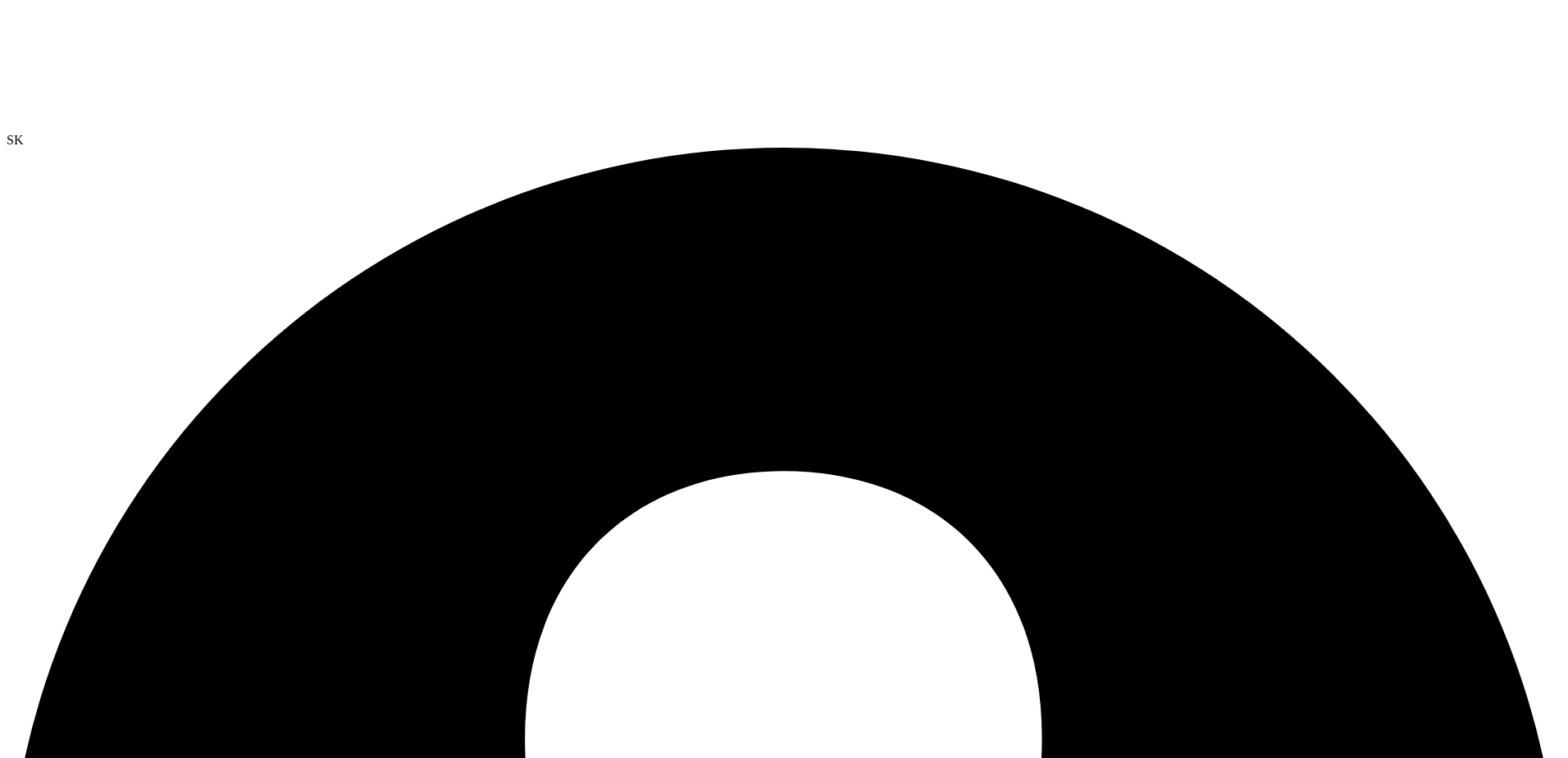
radio input "true"
radio input "false"
drag, startPoint x: 409, startPoint y: 63, endPoint x: 497, endPoint y: 84, distance: 90.5
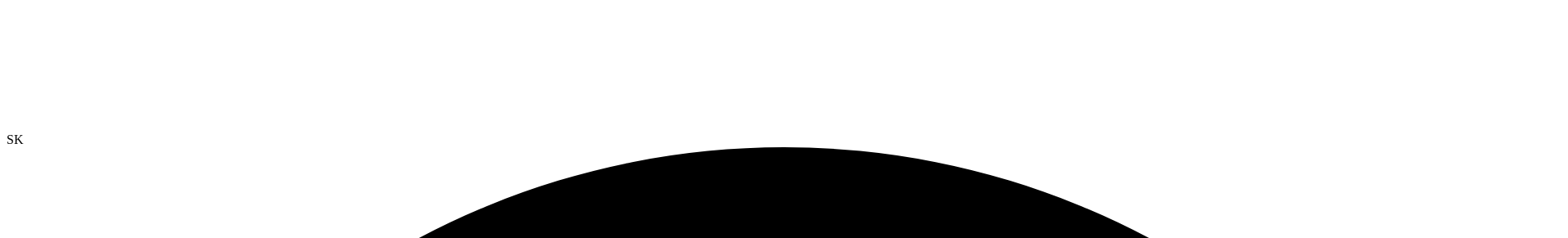
click at [123, 52] on div at bounding box center [784, 70] width 1555 height 126
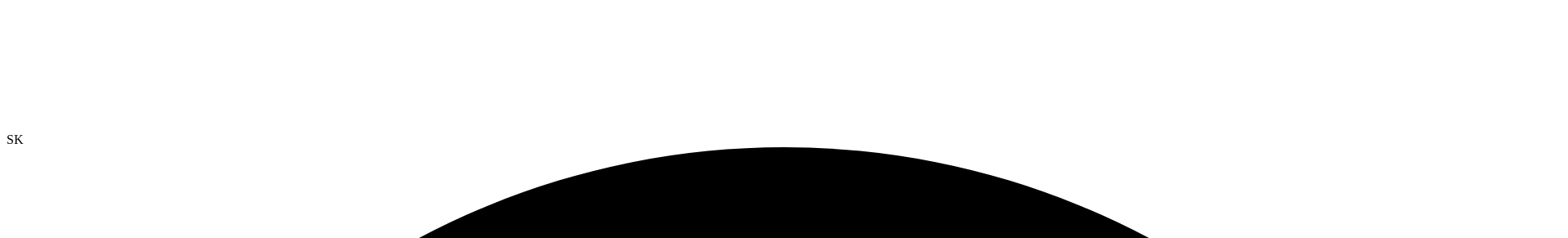
click at [93, 52] on div at bounding box center [784, 70] width 1555 height 126
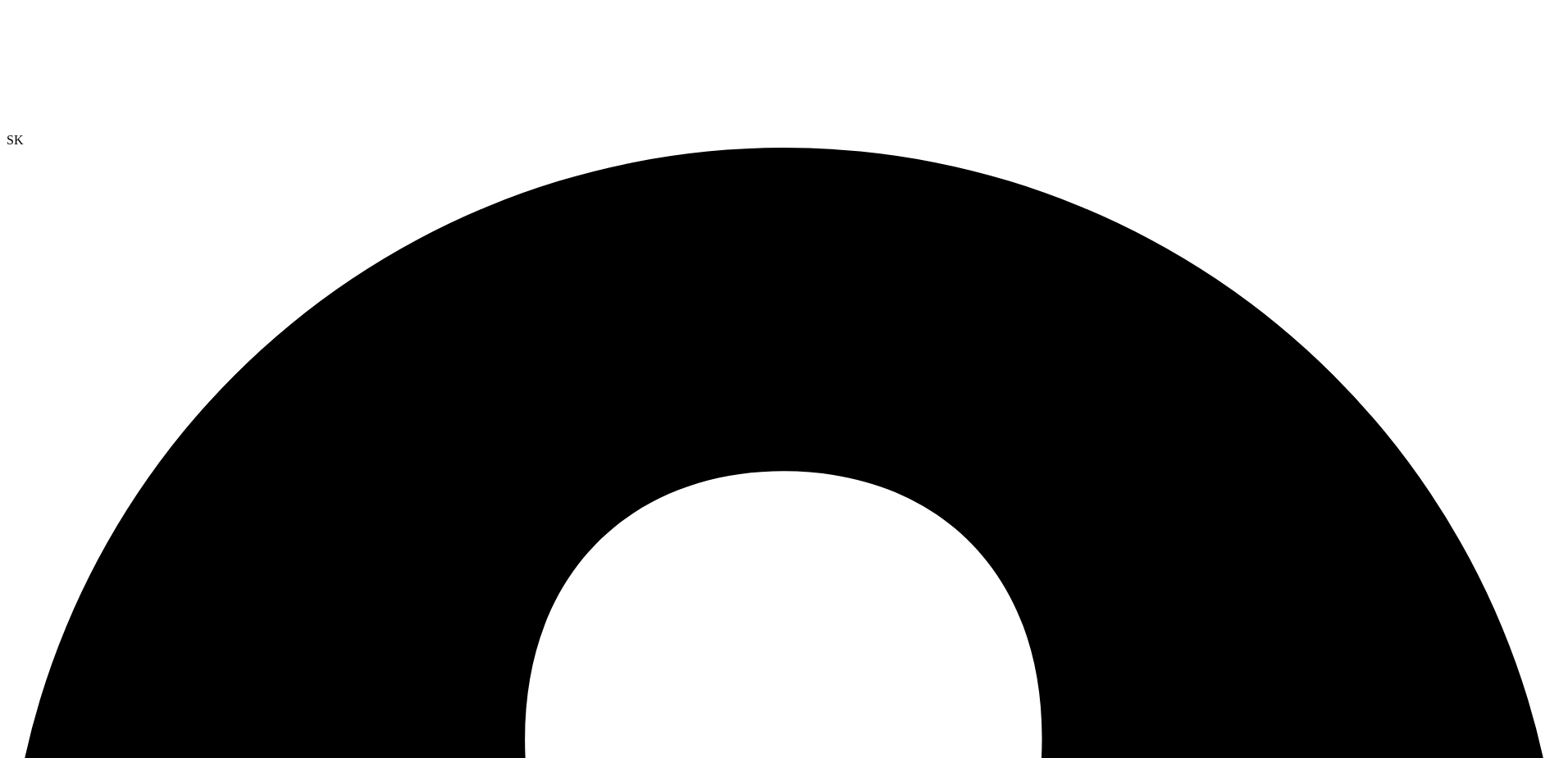
select select "USD"
